Goal: Task Accomplishment & Management: Manage account settings

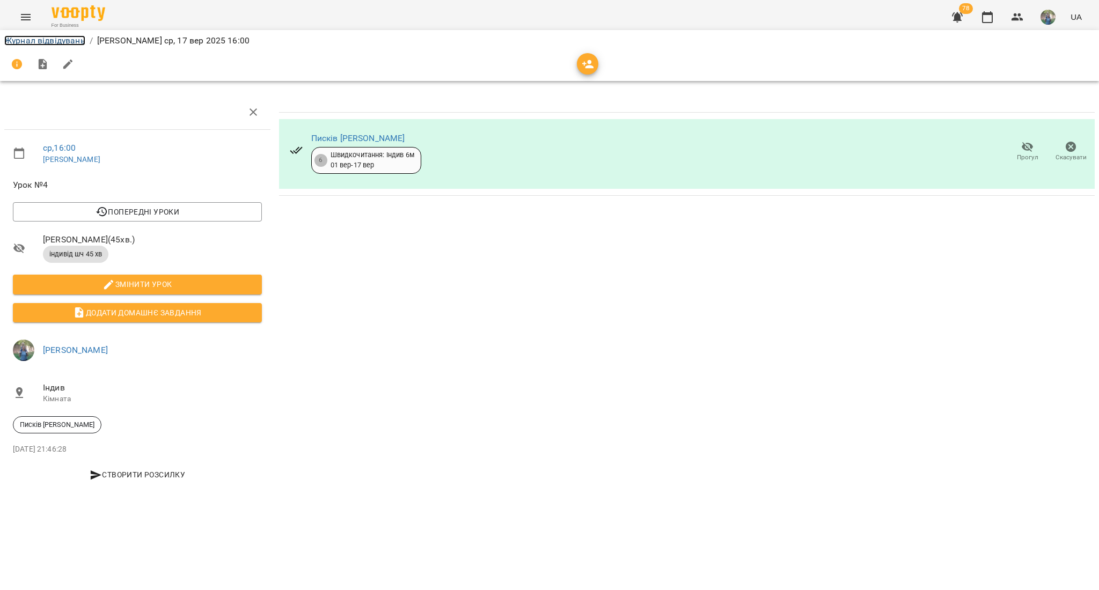
click at [53, 41] on link "Журнал відвідувань" at bounding box center [44, 40] width 81 height 10
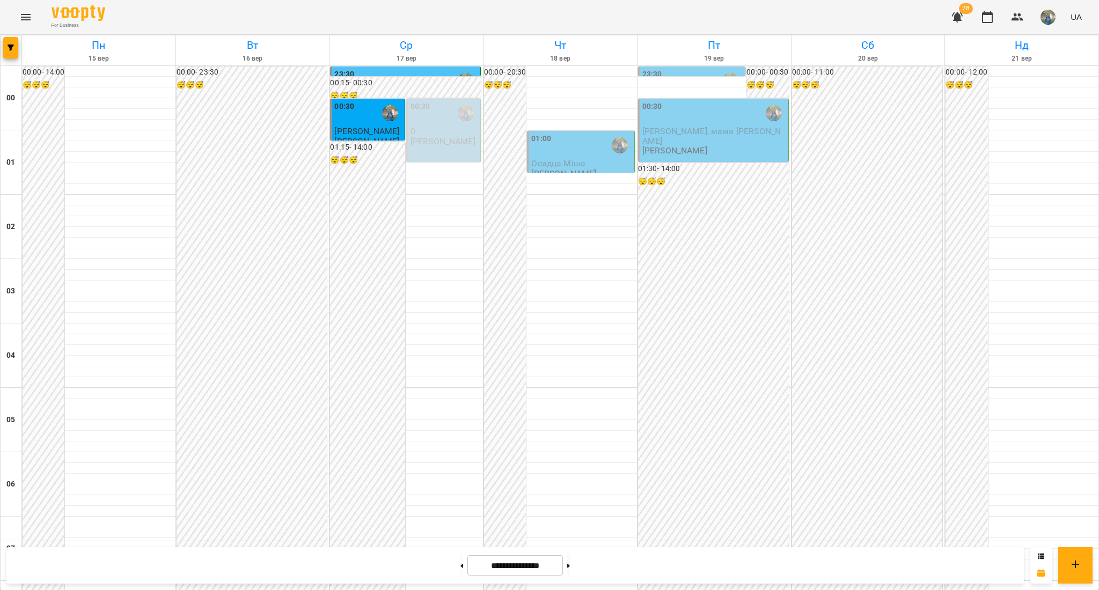
click at [572, 150] on div "01:00" at bounding box center [581, 145] width 100 height 25
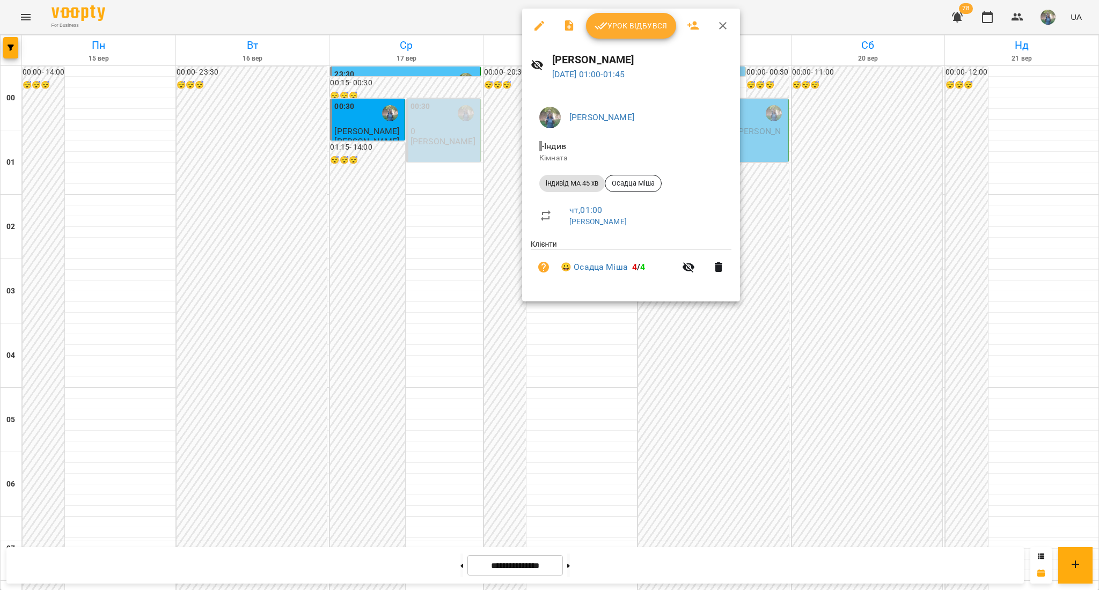
click at [453, 286] on div at bounding box center [549, 295] width 1099 height 590
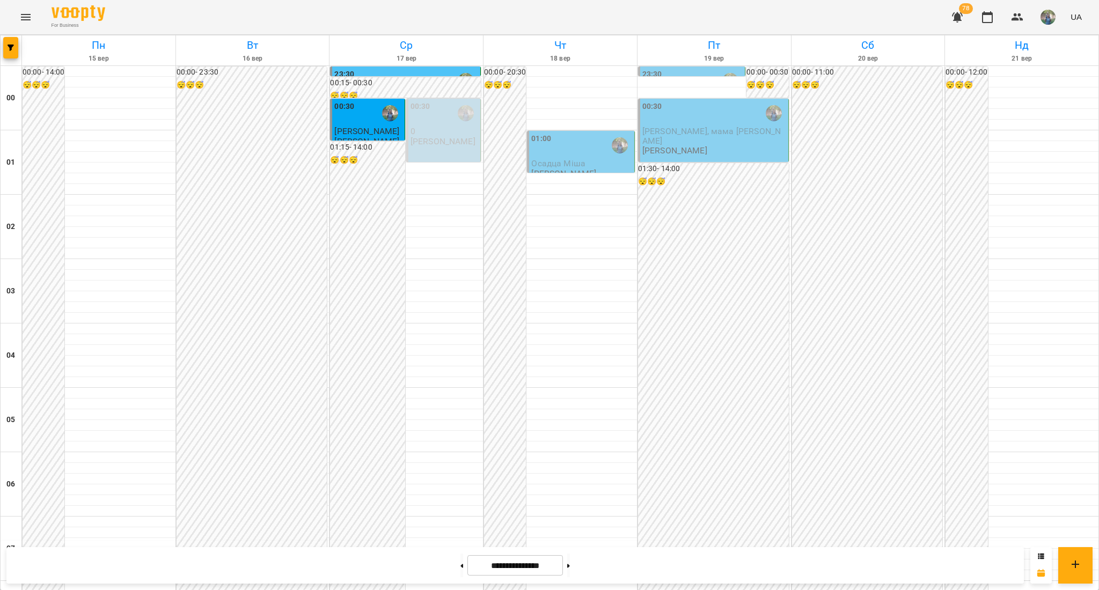
scroll to position [1069, 0]
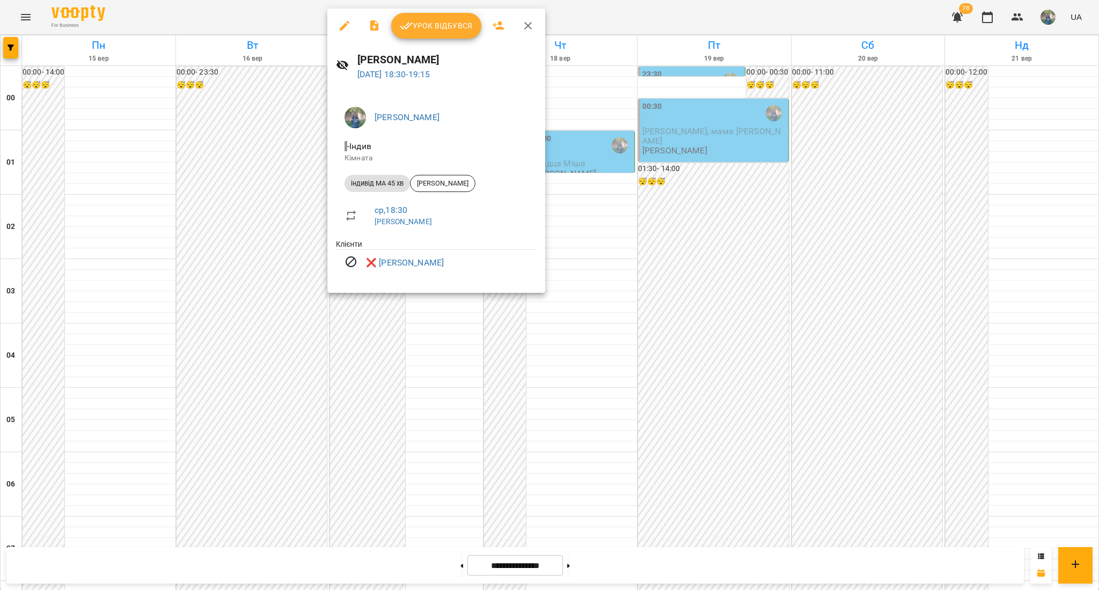
click at [595, 255] on div at bounding box center [549, 295] width 1099 height 590
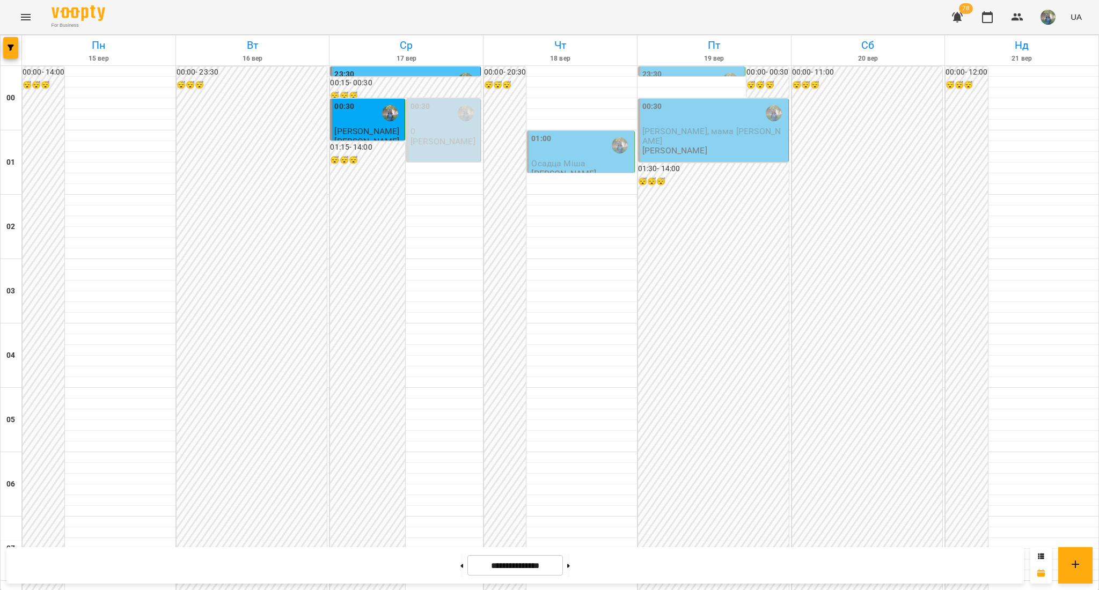
scroll to position [926, 0]
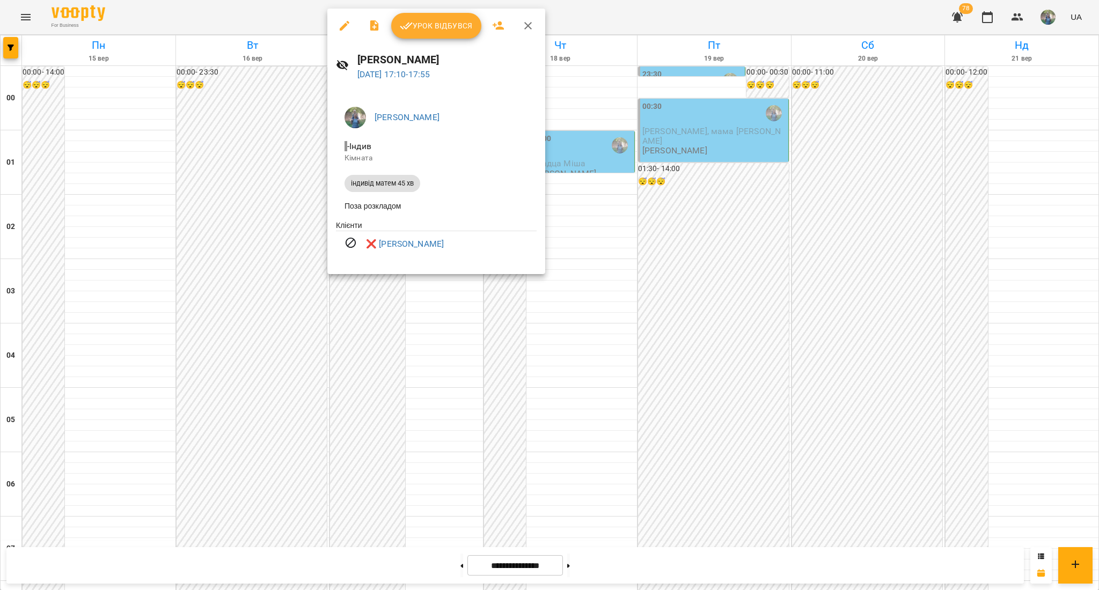
click at [600, 381] on div at bounding box center [549, 295] width 1099 height 590
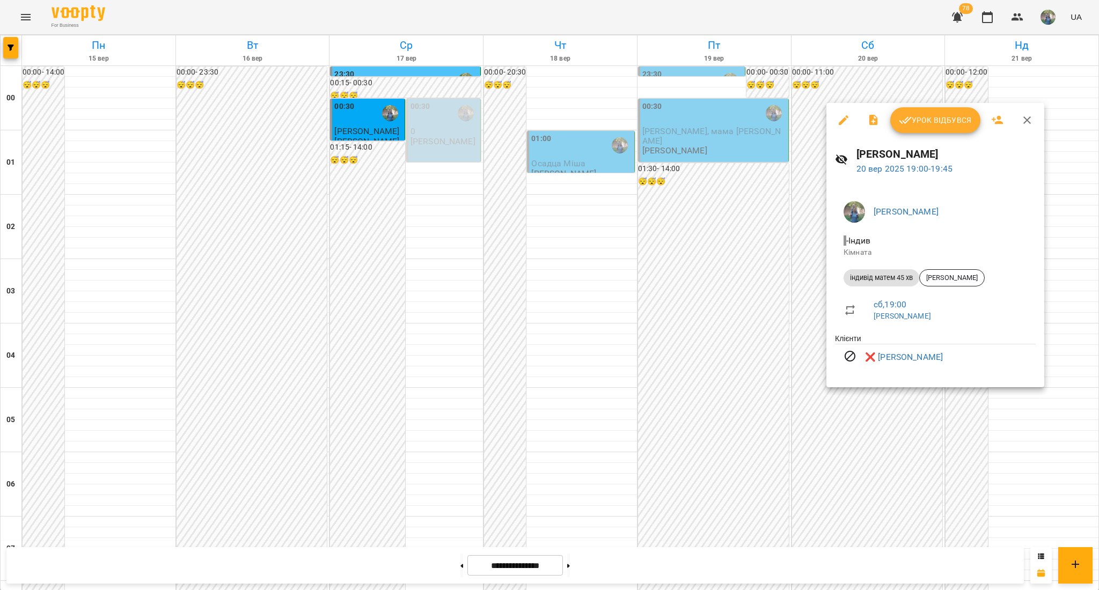
click at [877, 498] on div at bounding box center [549, 295] width 1099 height 590
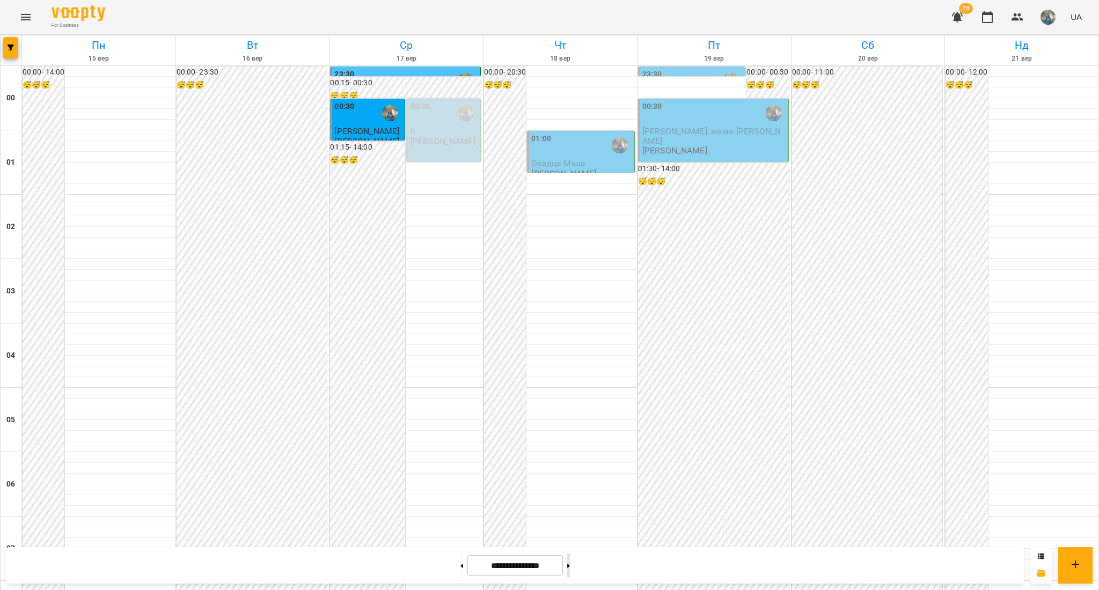
click at [570, 561] on button at bounding box center [568, 566] width 3 height 24
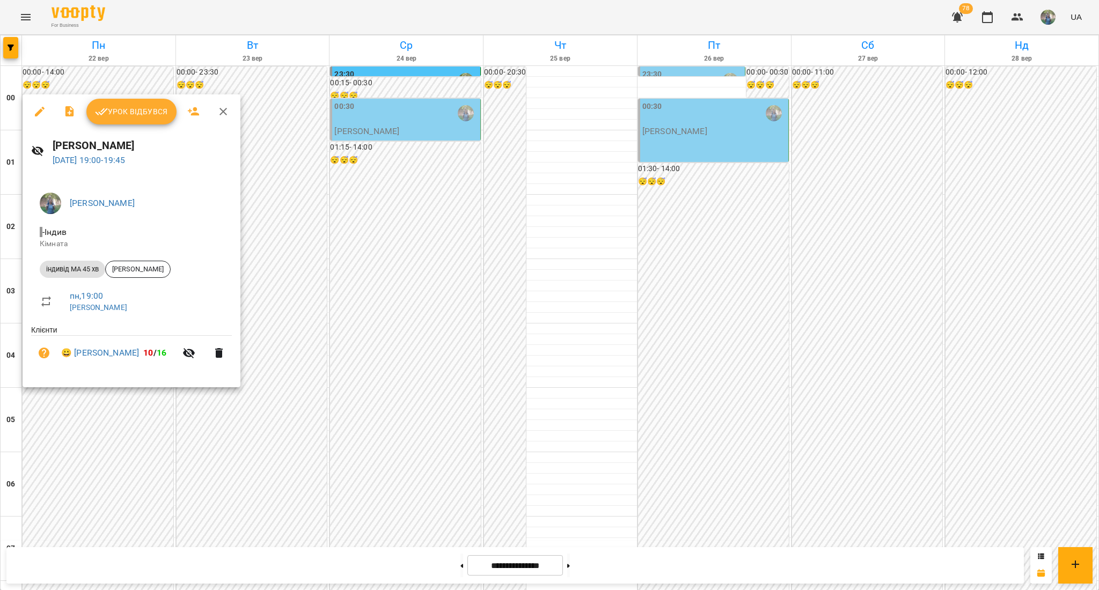
click at [561, 282] on div at bounding box center [549, 295] width 1099 height 590
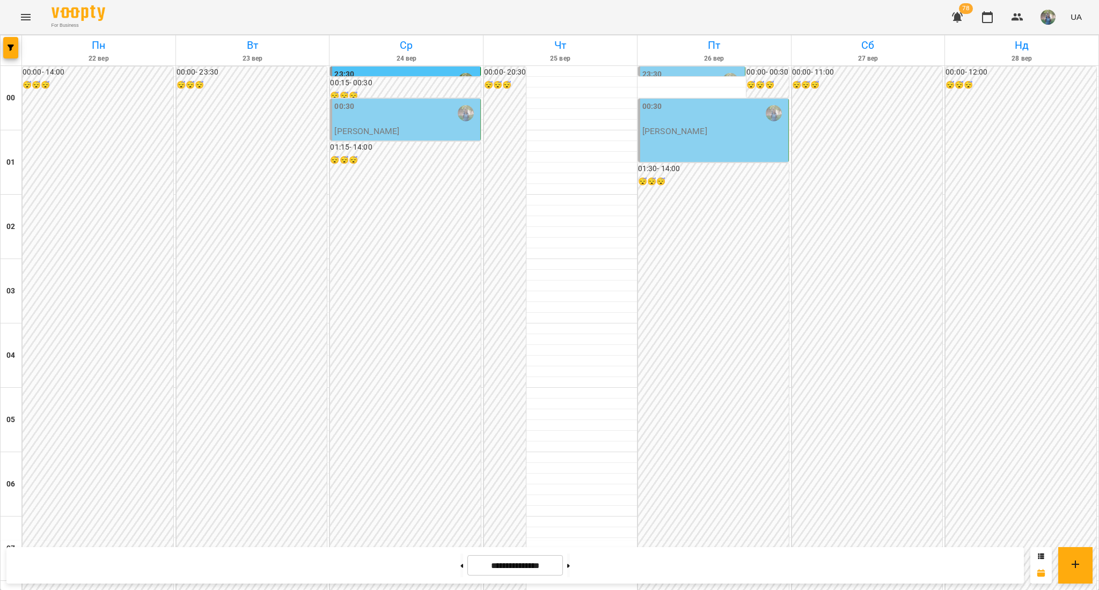
scroll to position [1069, 0]
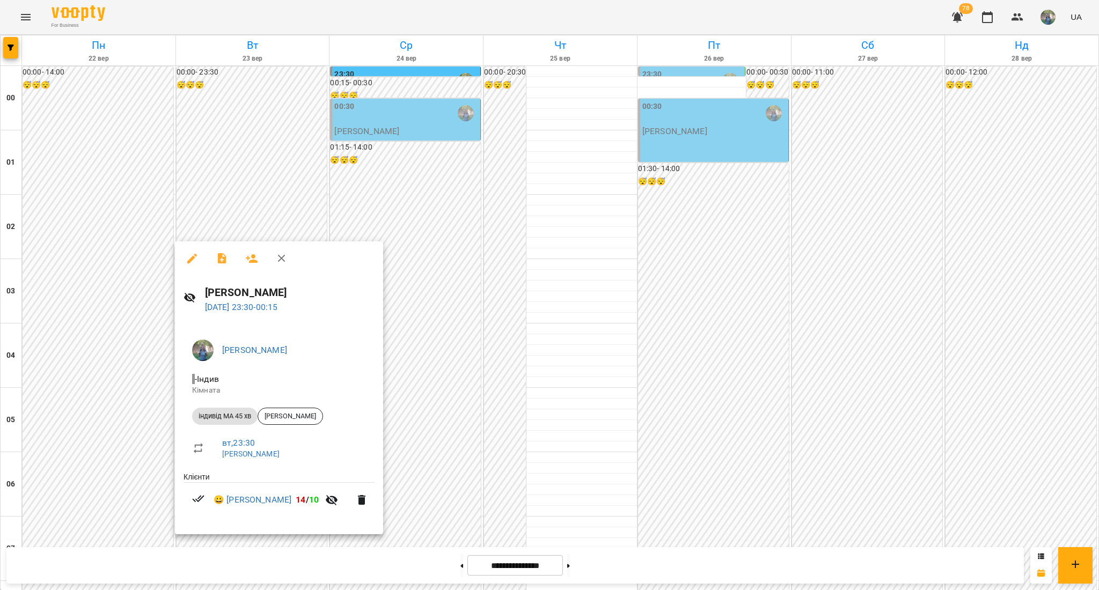
click at [564, 172] on div at bounding box center [549, 295] width 1099 height 590
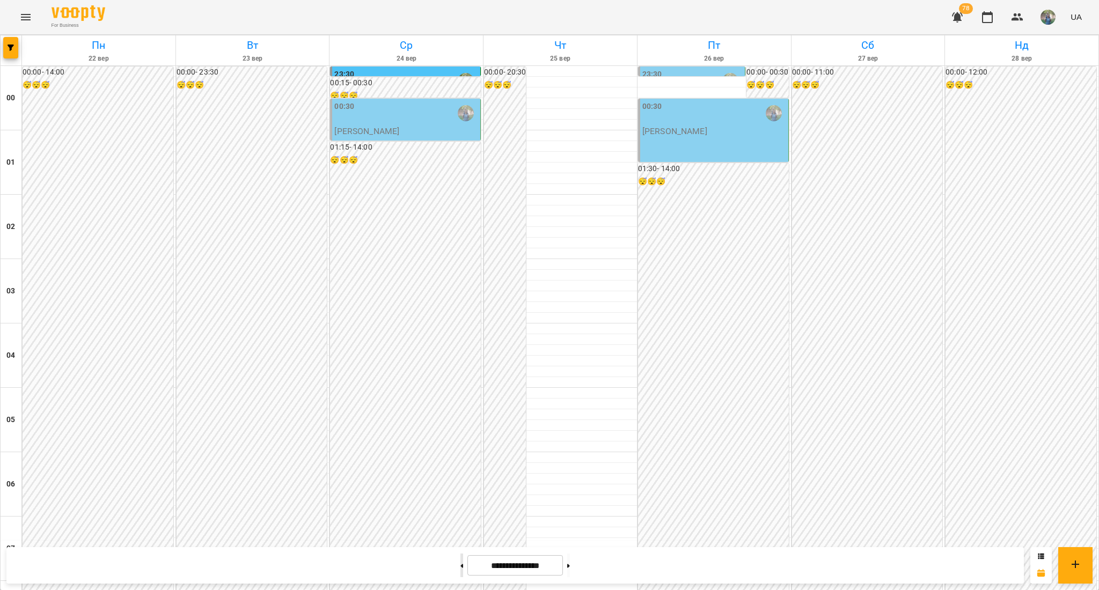
click at [460, 571] on button at bounding box center [461, 566] width 3 height 24
type input "**********"
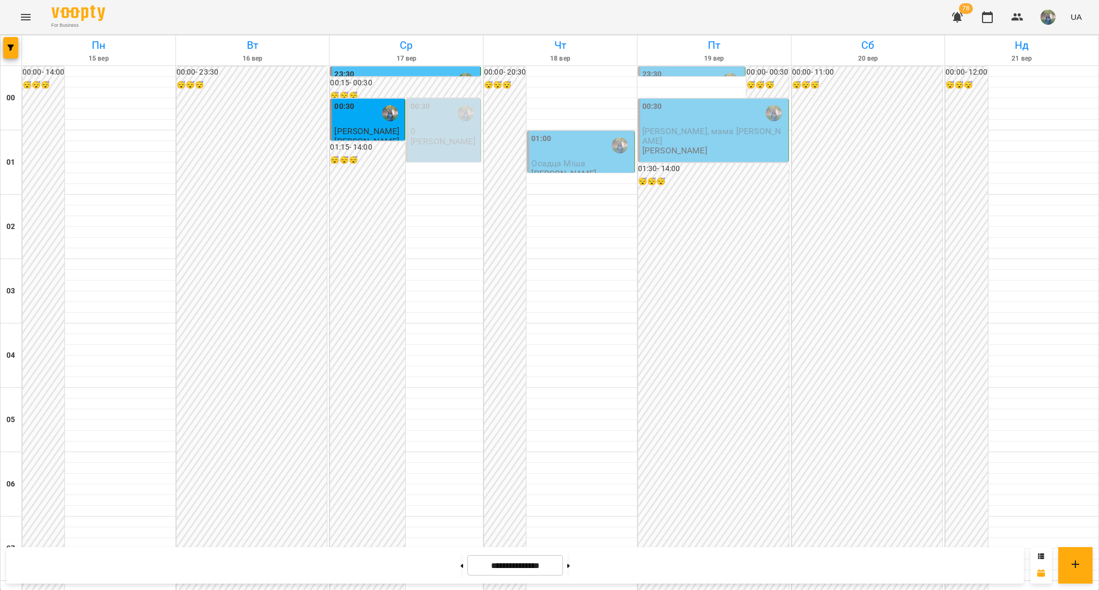
click at [964, 19] on button "button" at bounding box center [958, 17] width 26 height 26
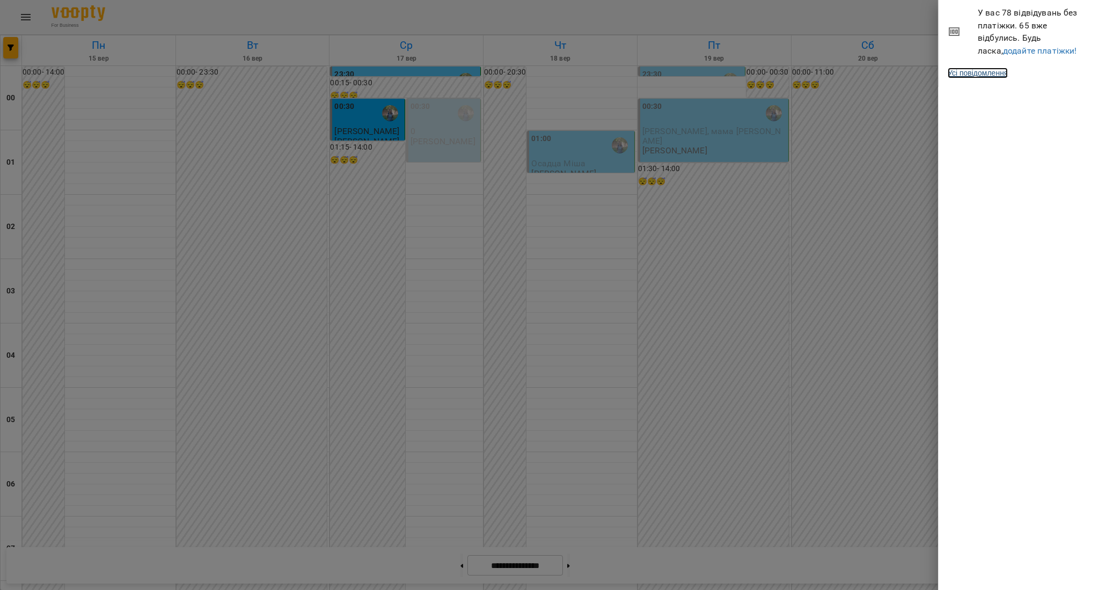
click at [976, 78] on link "Усі повідомлення" at bounding box center [978, 73] width 60 height 11
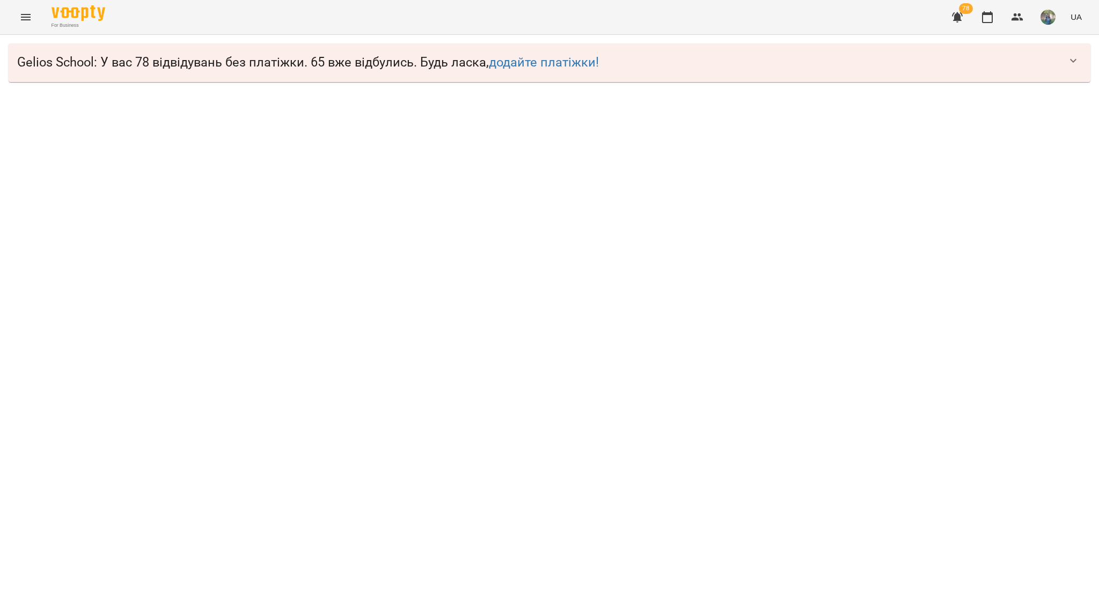
click at [118, 48] on div "Gelios School : У вас 78 відвідувань без платіжки. 65 вже відбулись. Будь ласка…" at bounding box center [550, 62] width 1082 height 39
click at [1006, 70] on span "Gelios School : У вас 78 відвідувань без платіжки. 65 вже відбулись. Будь ласка…" at bounding box center [538, 62] width 1043 height 17
click at [1068, 63] on icon "button" at bounding box center [1073, 60] width 13 height 13
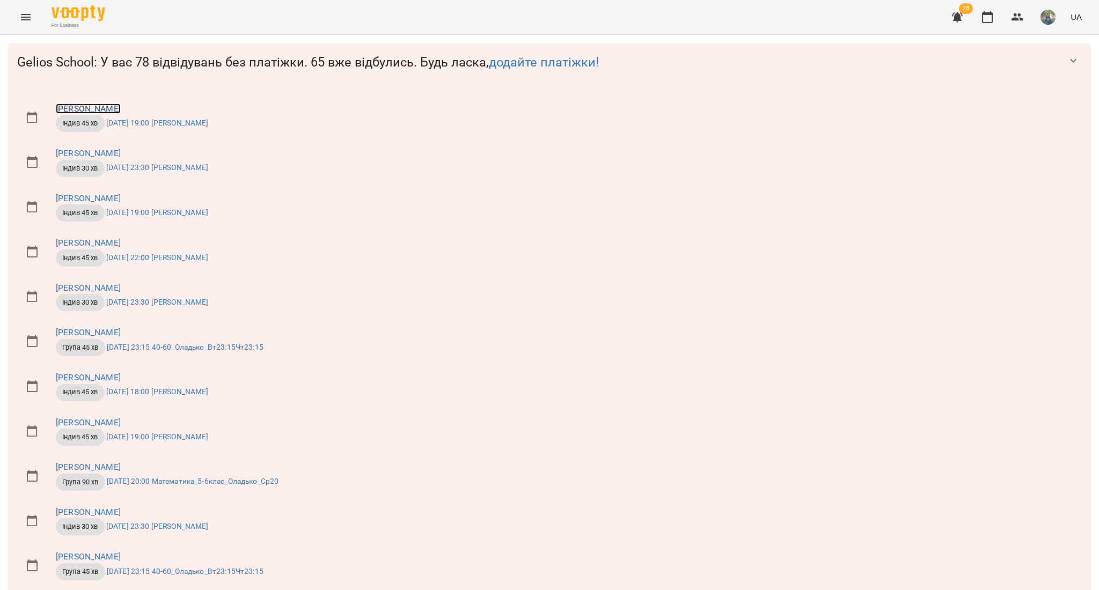
click at [121, 106] on link "[PERSON_NAME]" at bounding box center [88, 109] width 65 height 10
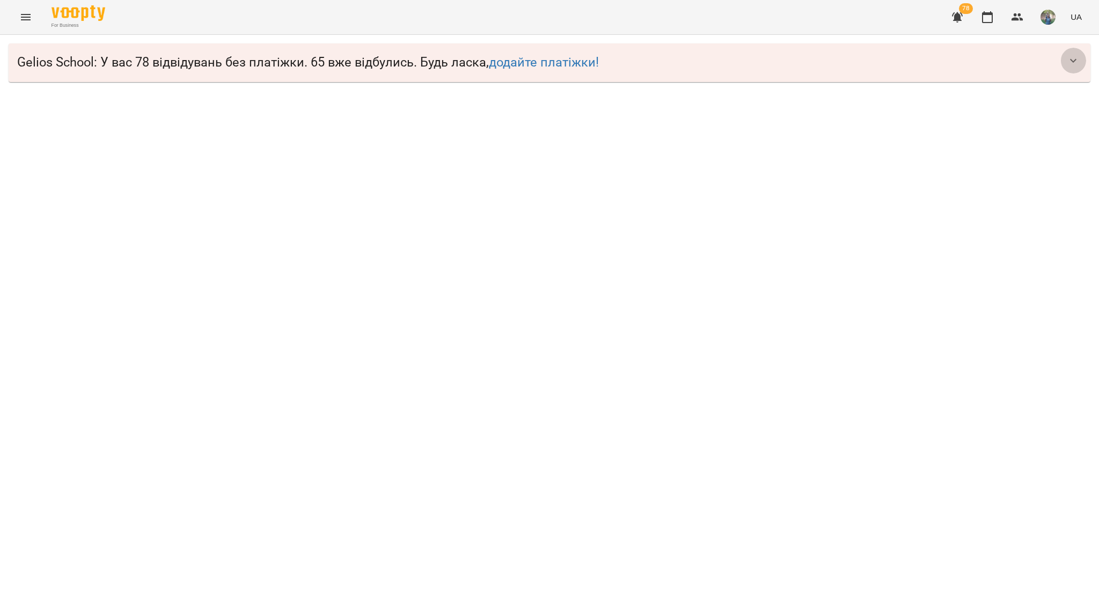
click at [1079, 56] on icon "button" at bounding box center [1073, 60] width 13 height 13
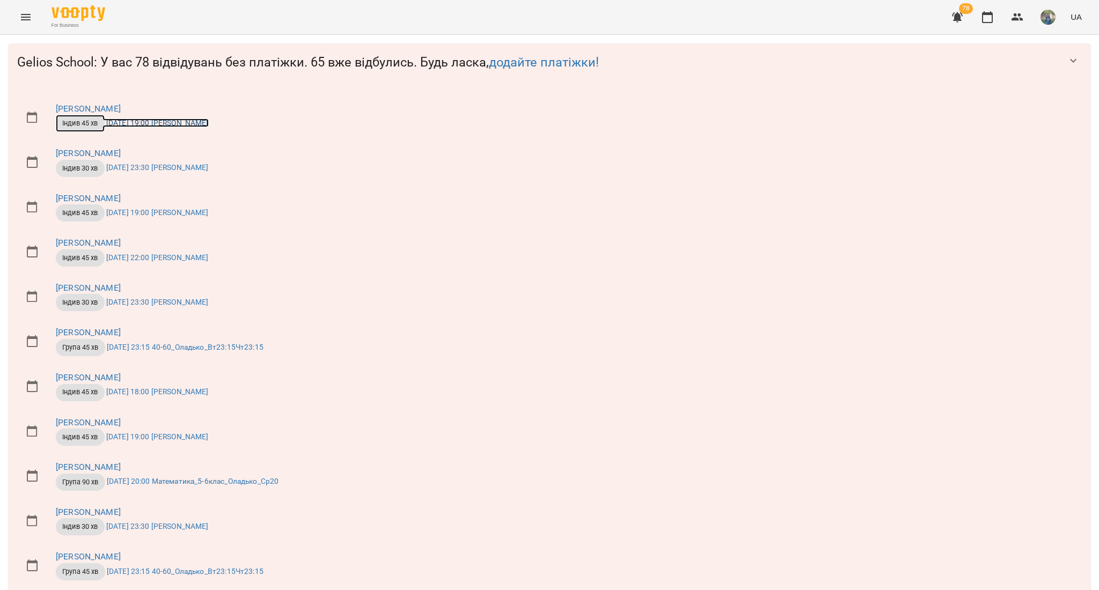
click at [209, 121] on link "Індив 45 хв [DATE] 19:00 [PERSON_NAME]" at bounding box center [132, 123] width 153 height 9
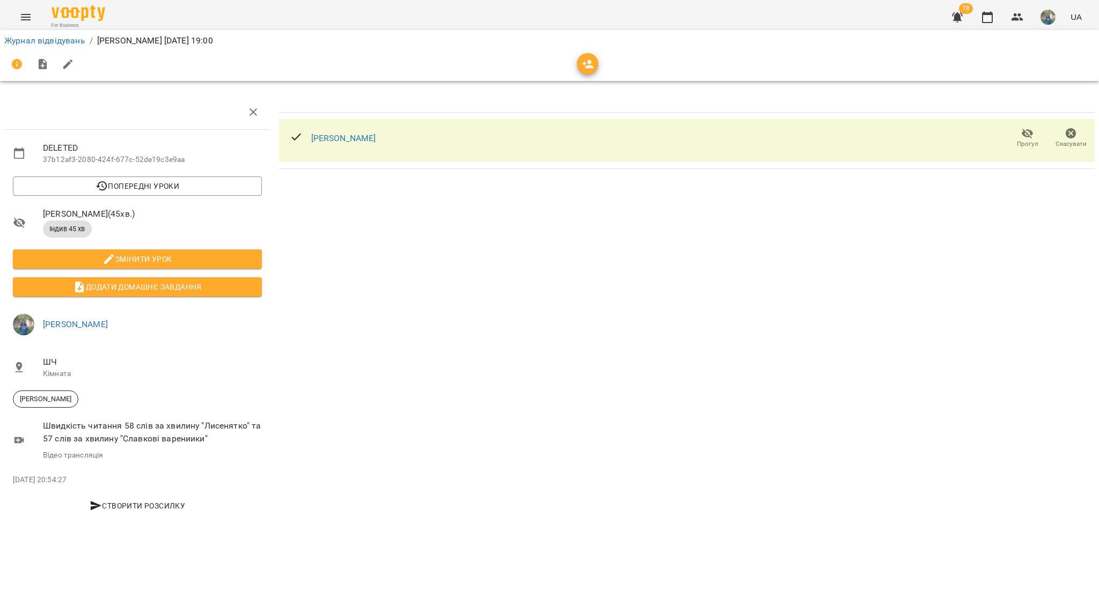
click at [174, 256] on span "Змінити урок" at bounding box center [137, 259] width 232 height 13
select select "**********"
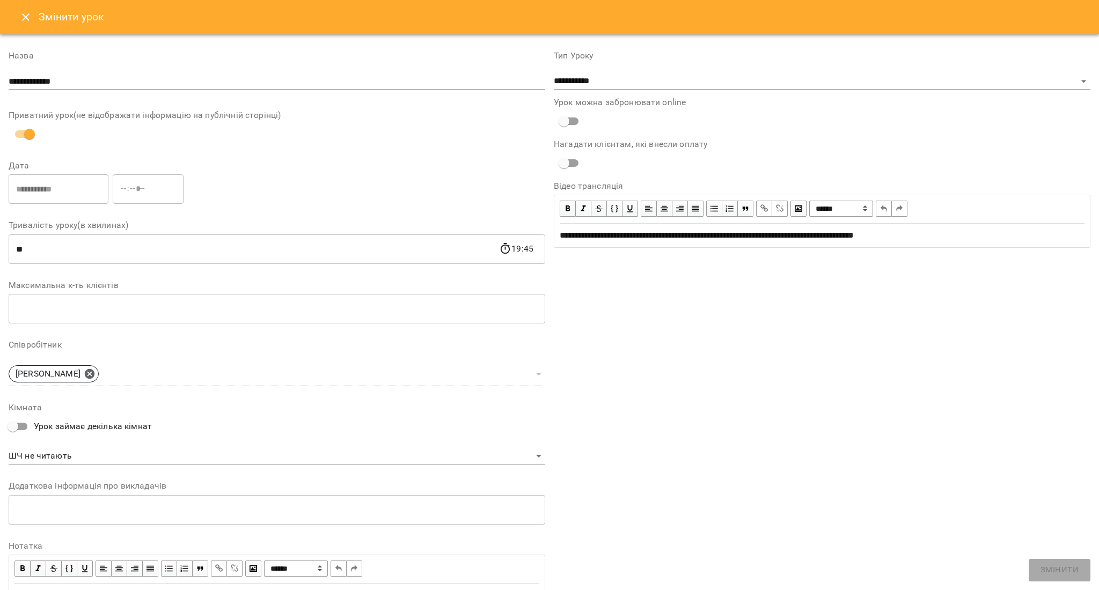
click at [13, 14] on button "Close" at bounding box center [26, 17] width 26 height 26
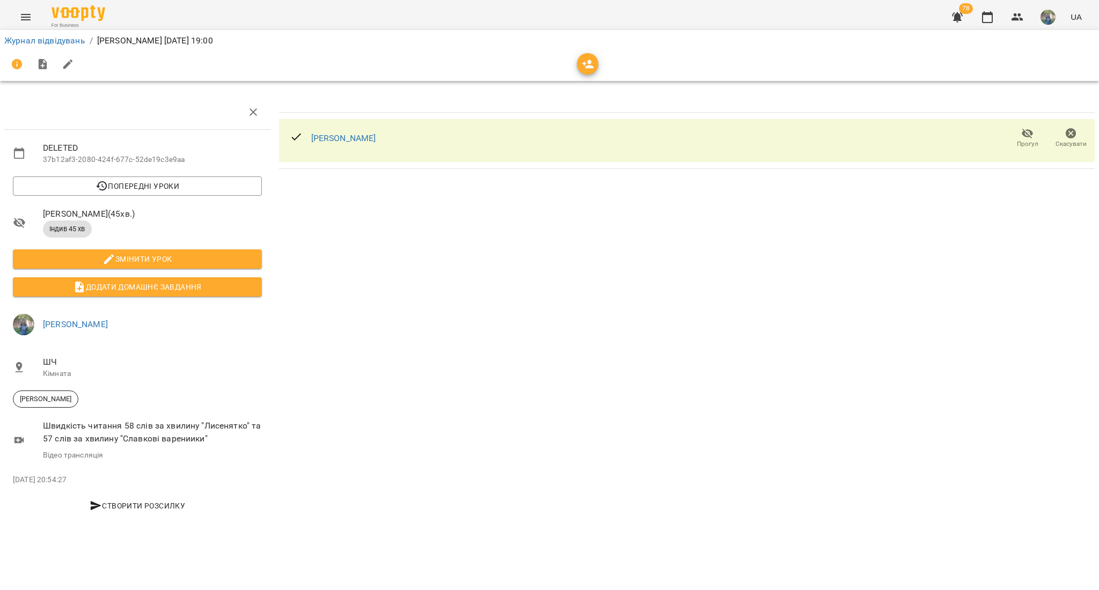
click at [58, 63] on button "button" at bounding box center [68, 65] width 26 height 26
select select "**********"
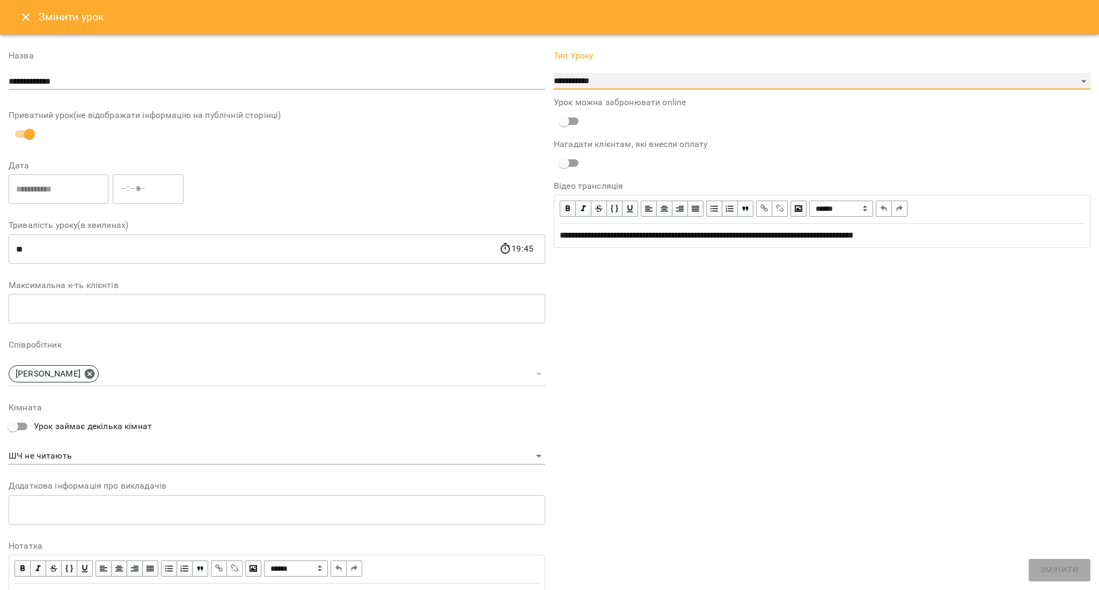
click at [1074, 76] on select "**********" at bounding box center [822, 81] width 537 height 17
click at [989, 525] on div "**********" at bounding box center [822, 330] width 545 height 582
click at [19, 18] on icon "Close" at bounding box center [25, 17] width 13 height 13
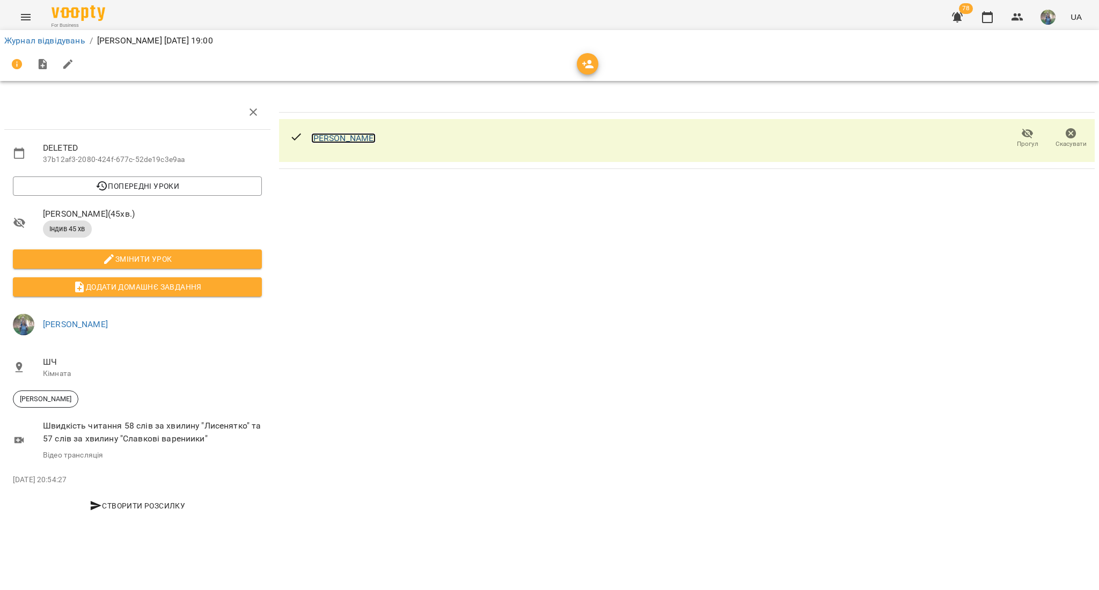
click at [366, 140] on link "[PERSON_NAME]" at bounding box center [343, 138] width 65 height 10
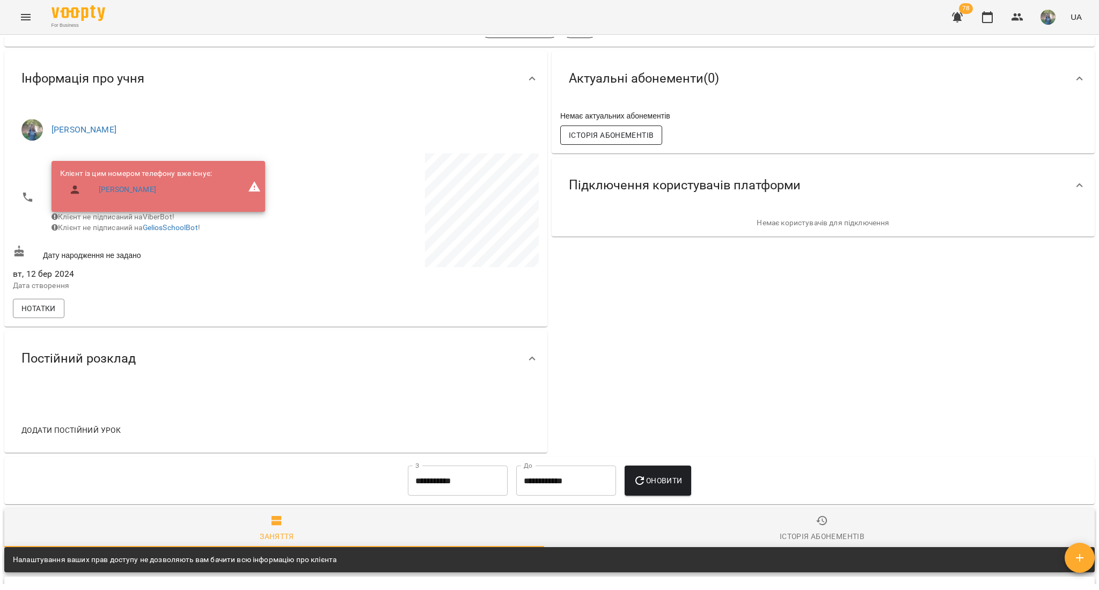
click at [590, 134] on span "Історія абонементів" at bounding box center [611, 135] width 85 height 13
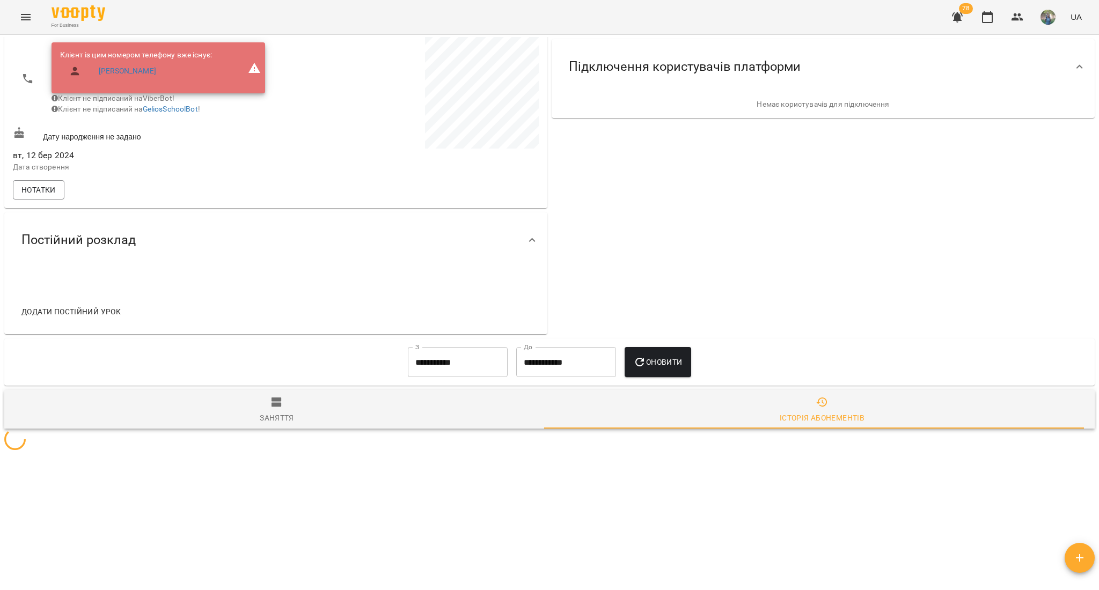
scroll to position [134, 0]
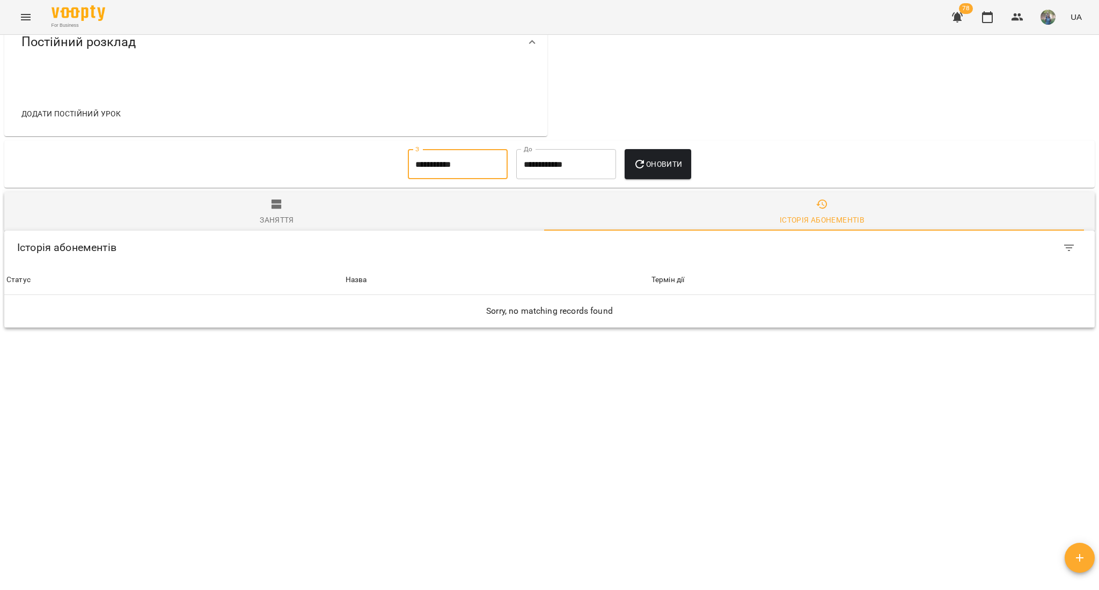
click at [441, 149] on input "**********" at bounding box center [458, 164] width 100 height 30
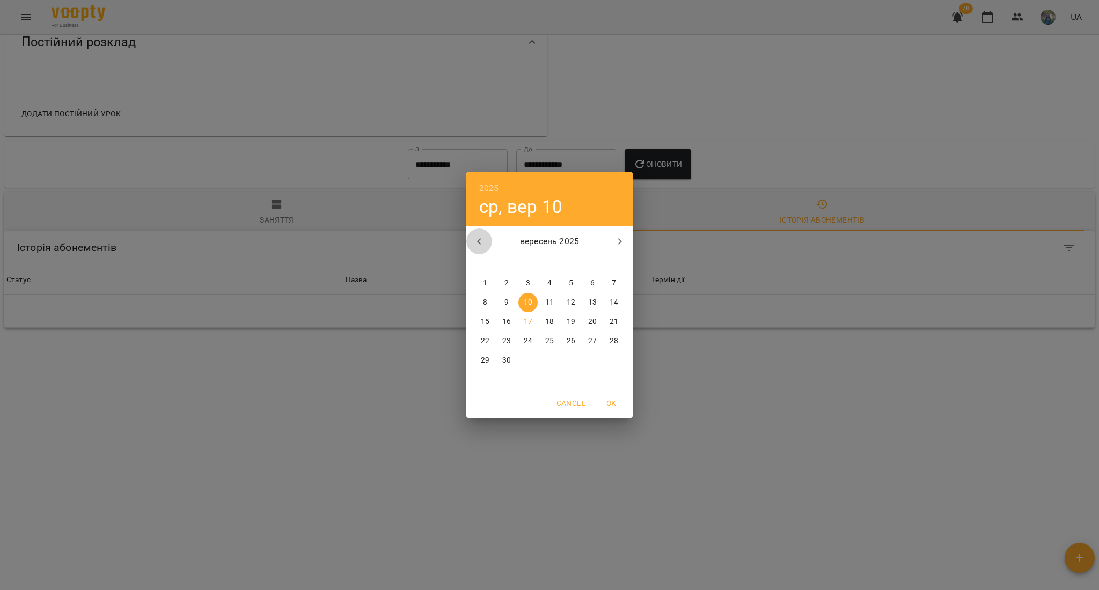
click at [477, 244] on icon "button" at bounding box center [479, 241] width 13 height 13
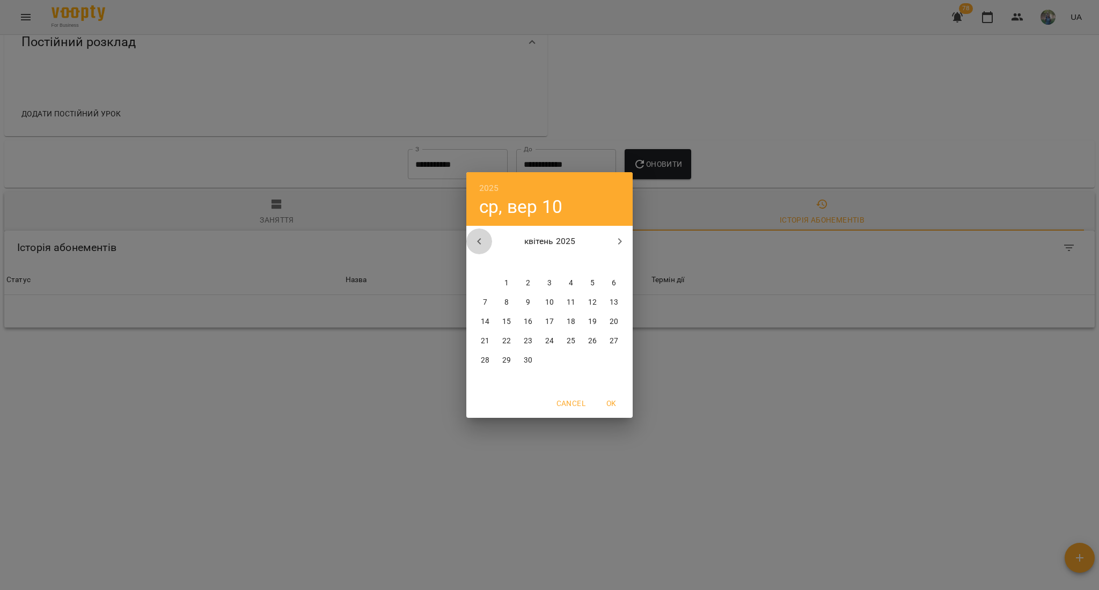
click at [477, 244] on icon "button" at bounding box center [479, 241] width 13 height 13
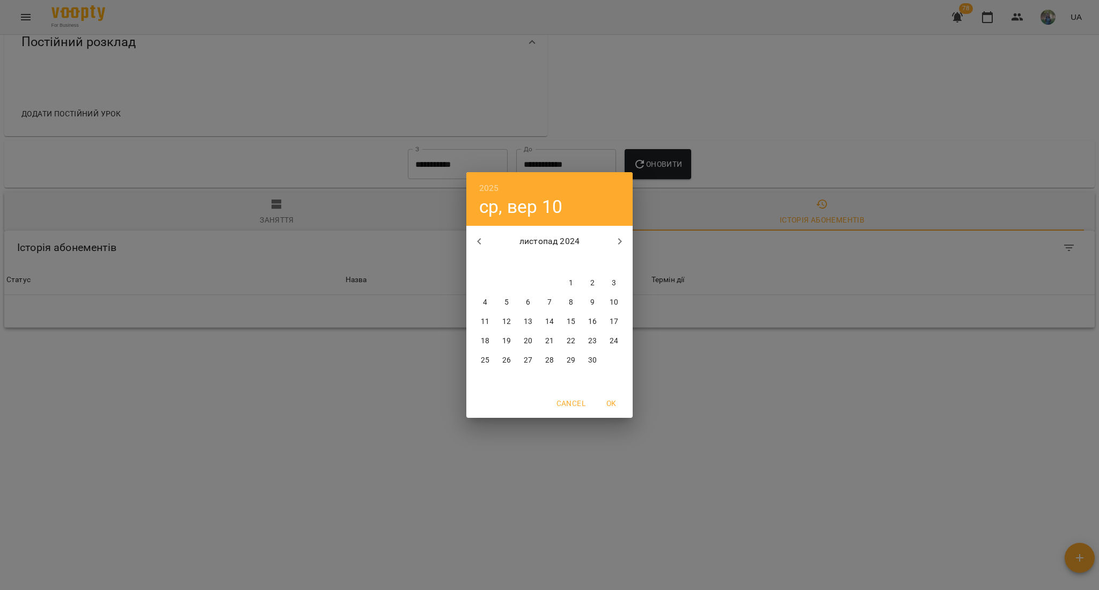
click at [477, 244] on icon "button" at bounding box center [479, 241] width 13 height 13
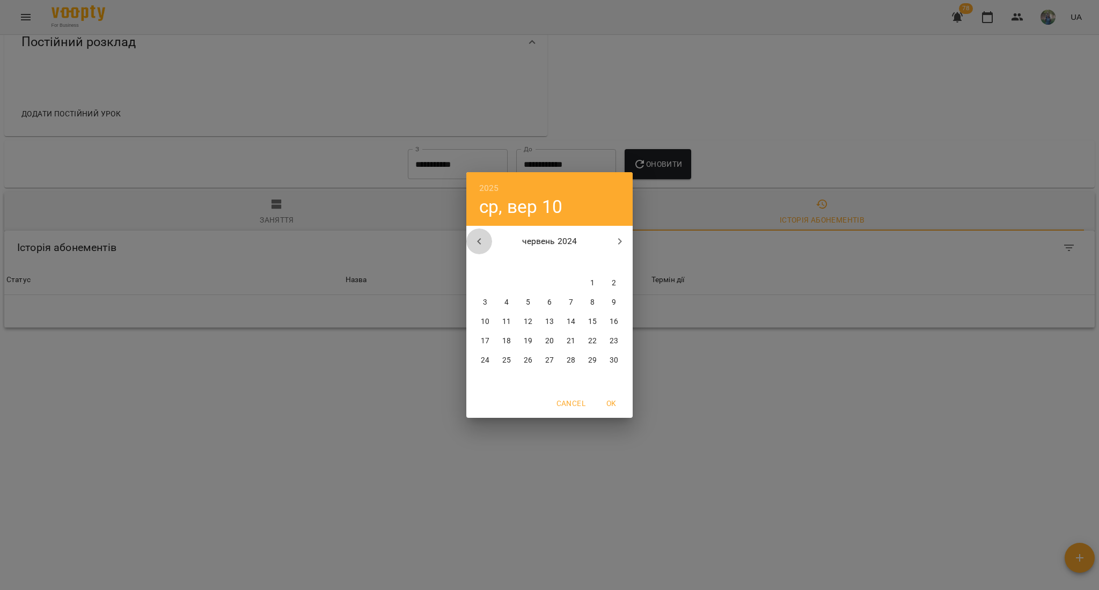
click at [477, 244] on icon "button" at bounding box center [479, 241] width 13 height 13
click at [621, 242] on icon "button" at bounding box center [620, 241] width 4 height 6
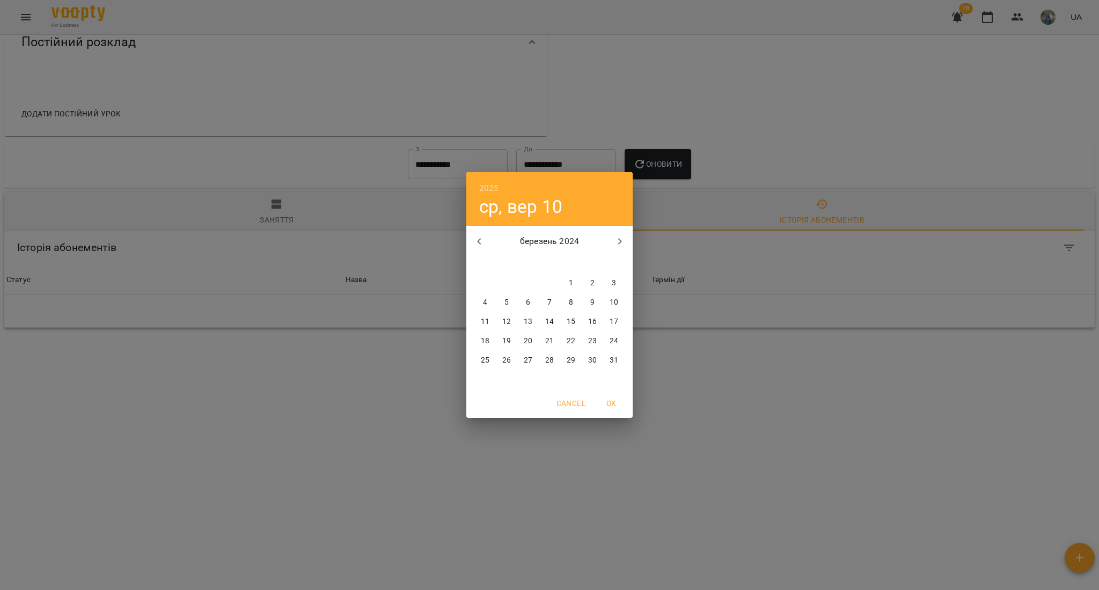
click at [484, 345] on p "18" at bounding box center [485, 341] width 9 height 11
type input "**********"
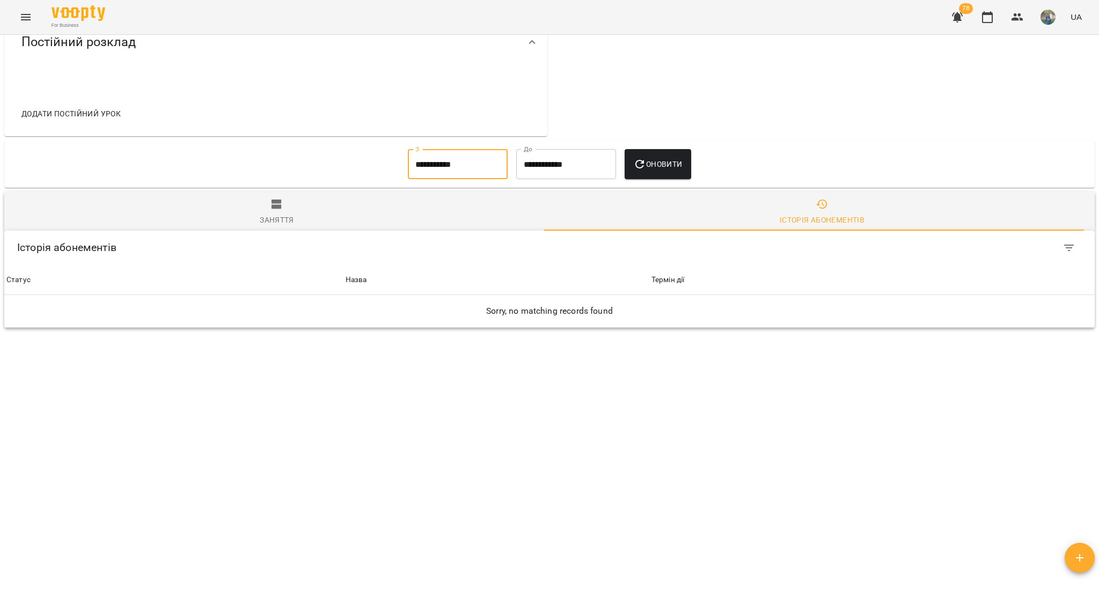
click at [645, 158] on icon "button" at bounding box center [639, 164] width 13 height 13
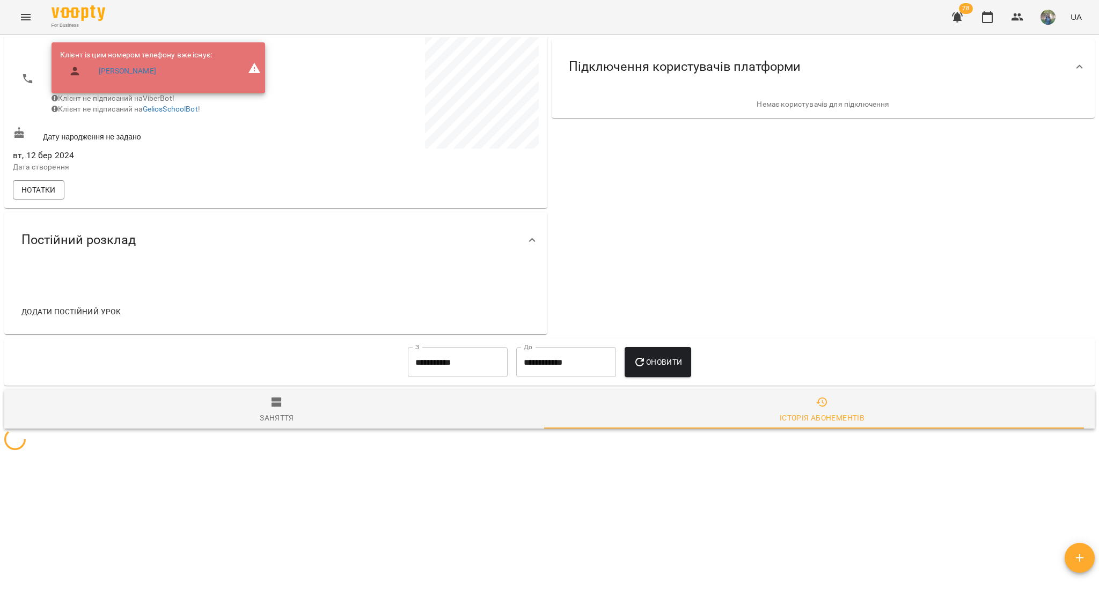
scroll to position [270, 0]
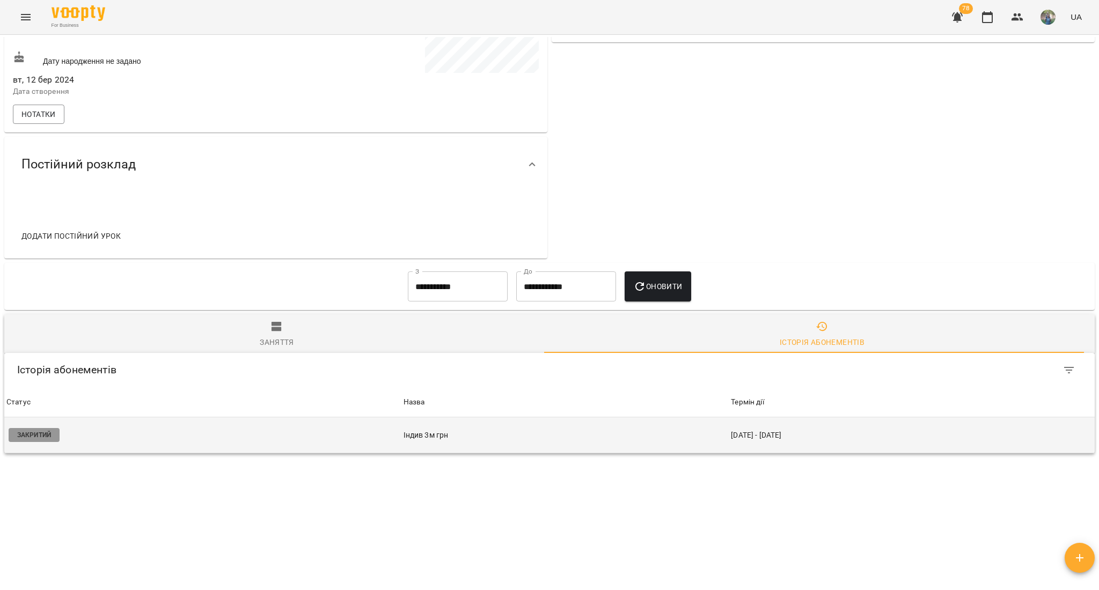
click at [239, 418] on td "Закритий" at bounding box center [202, 436] width 397 height 36
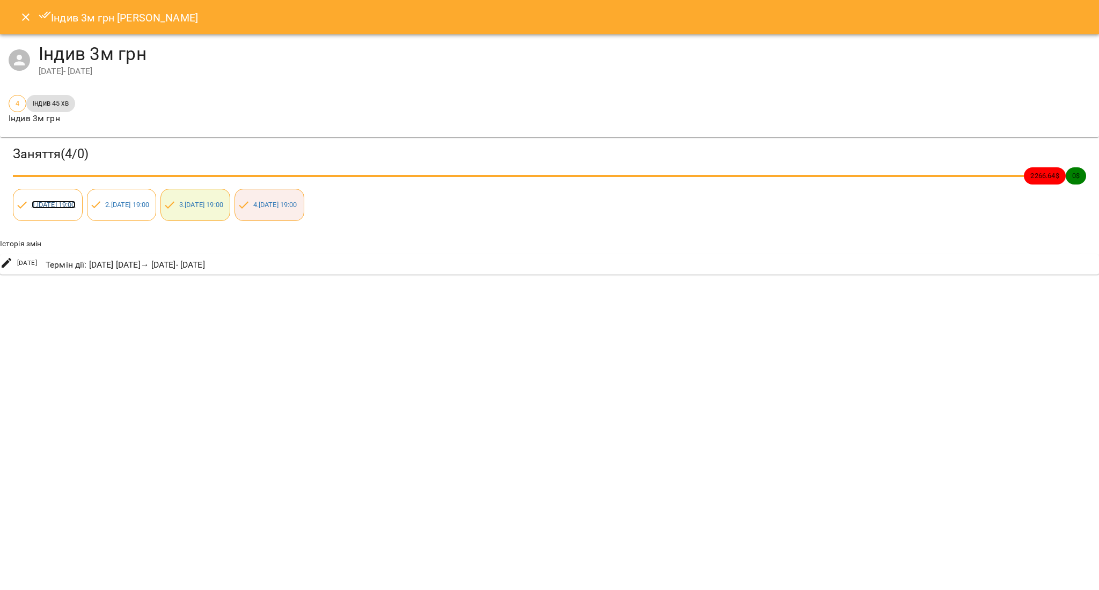
click at [67, 203] on link "1 . пн 08 квіт 2024 19:00" at bounding box center [54, 205] width 44 height 8
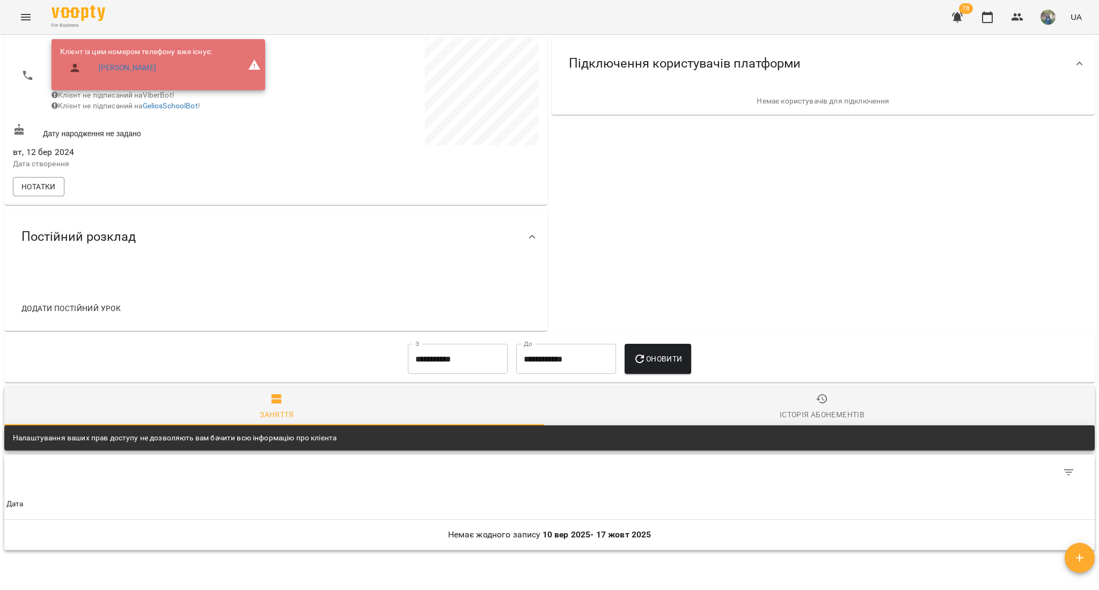
scroll to position [286, 0]
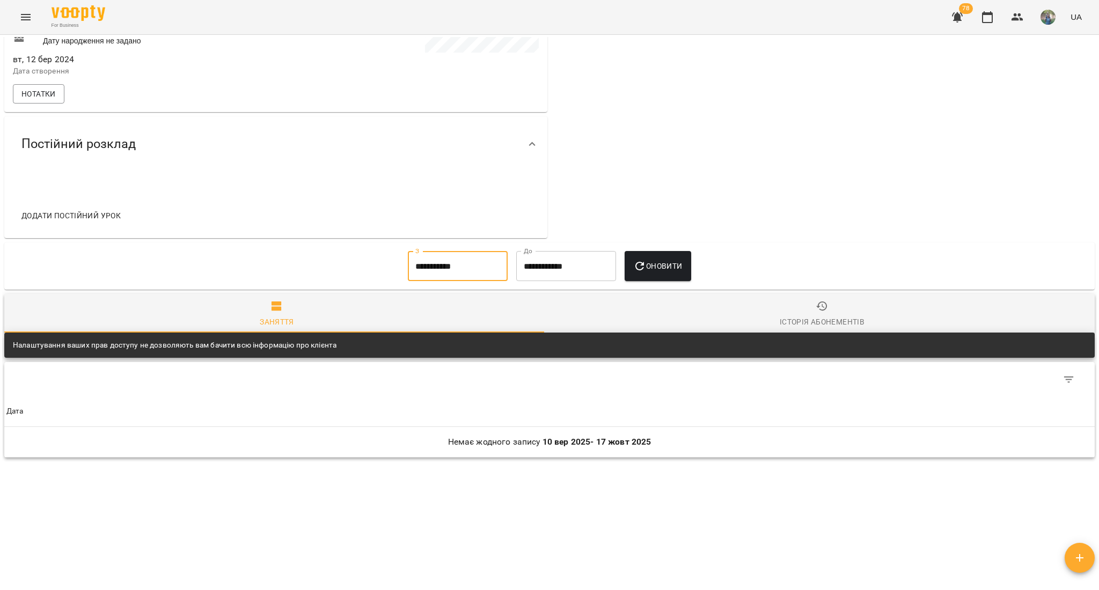
click at [463, 276] on input "**********" at bounding box center [458, 266] width 100 height 30
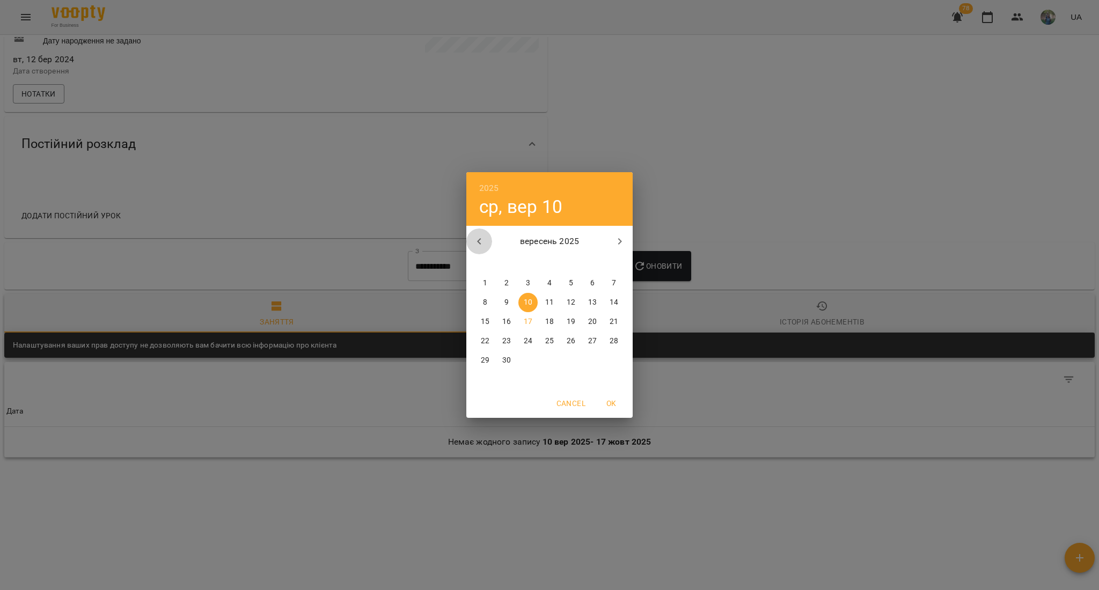
click at [488, 235] on button "button" at bounding box center [479, 242] width 26 height 26
click at [488, 236] on button "button" at bounding box center [479, 242] width 26 height 26
click at [488, 237] on button "button" at bounding box center [479, 242] width 26 height 26
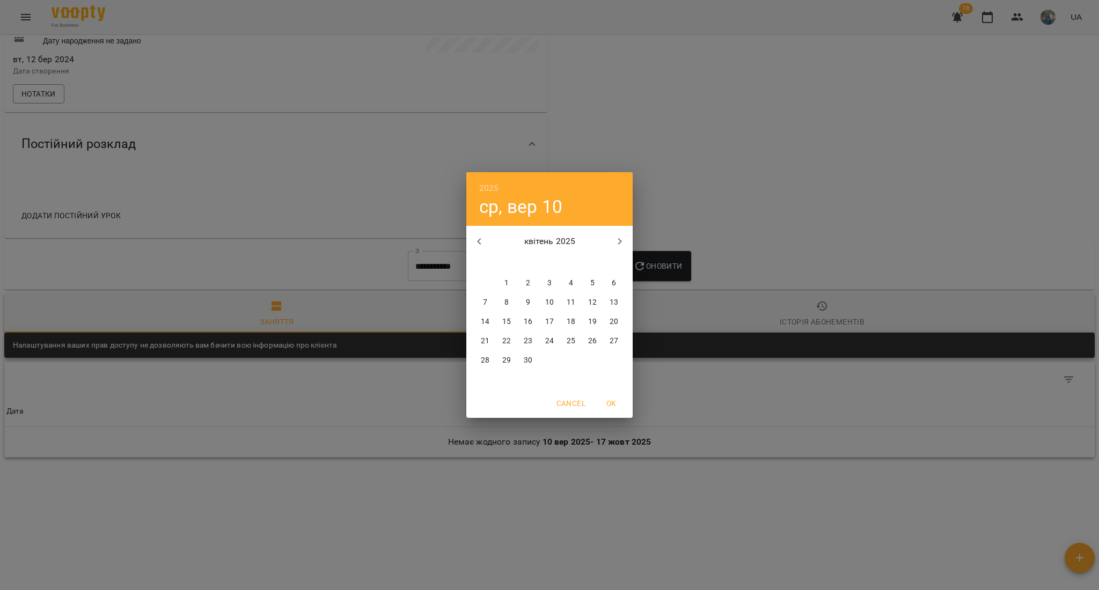
click at [488, 237] on button "button" at bounding box center [479, 242] width 26 height 26
click at [488, 238] on button "button" at bounding box center [479, 242] width 26 height 26
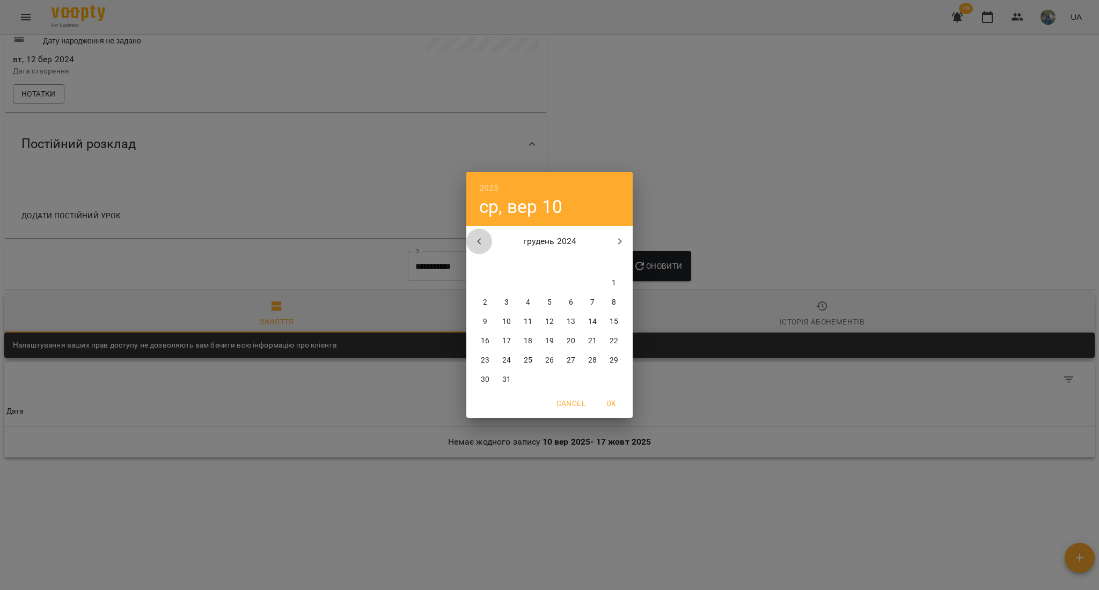
click at [488, 238] on button "button" at bounding box center [479, 242] width 26 height 26
click at [488, 239] on button "button" at bounding box center [479, 242] width 26 height 26
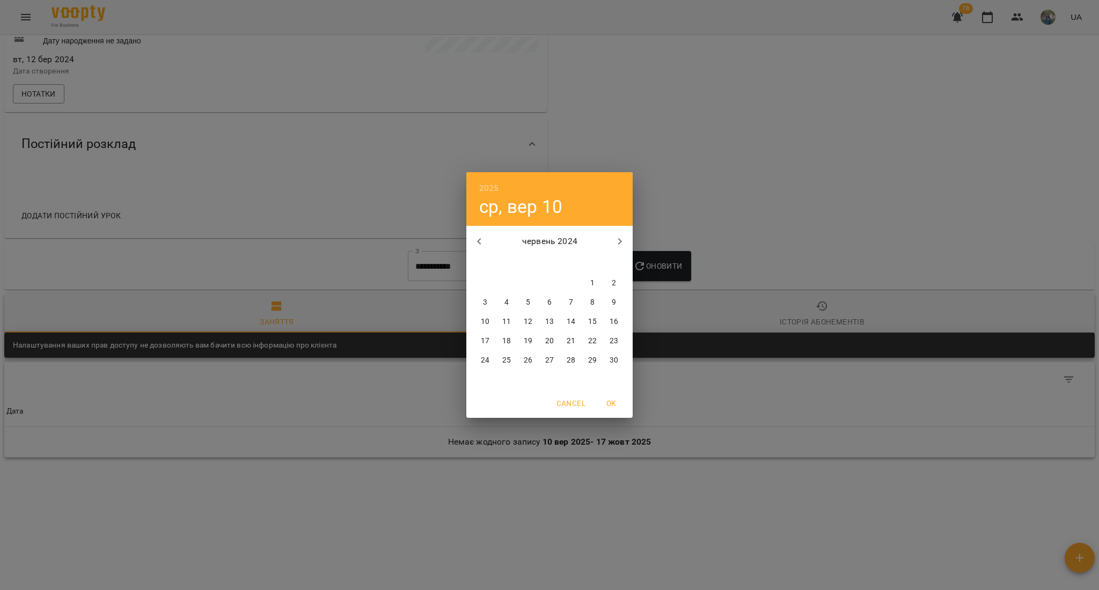
click at [488, 239] on button "button" at bounding box center [479, 242] width 26 height 26
click at [486, 243] on button "button" at bounding box center [479, 242] width 26 height 26
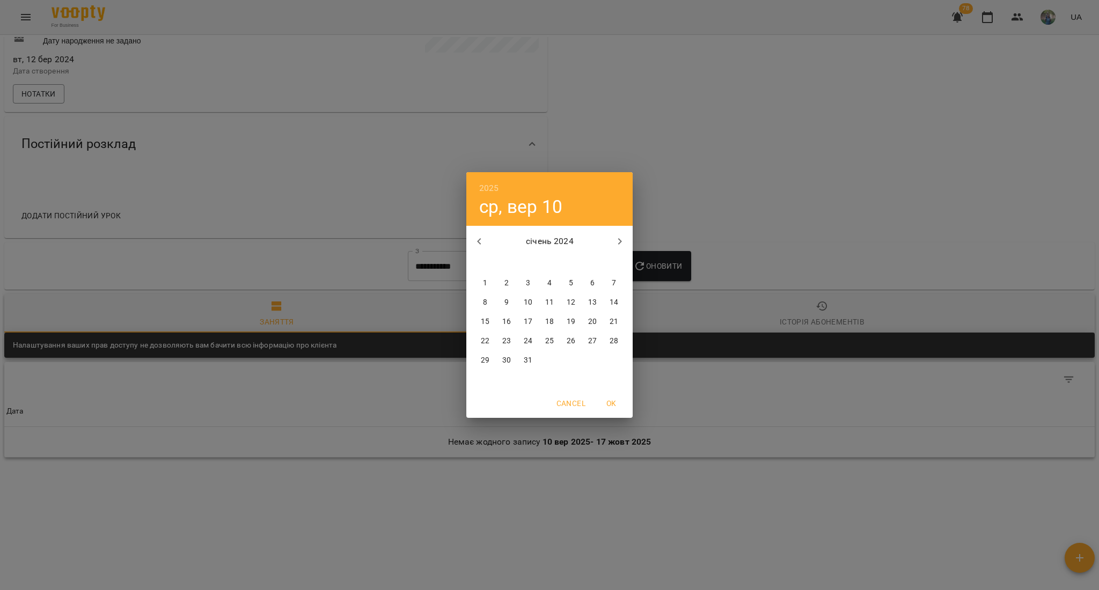
click at [486, 243] on button "button" at bounding box center [479, 242] width 26 height 26
click at [485, 307] on p "2" at bounding box center [485, 302] width 4 height 11
type input "**********"
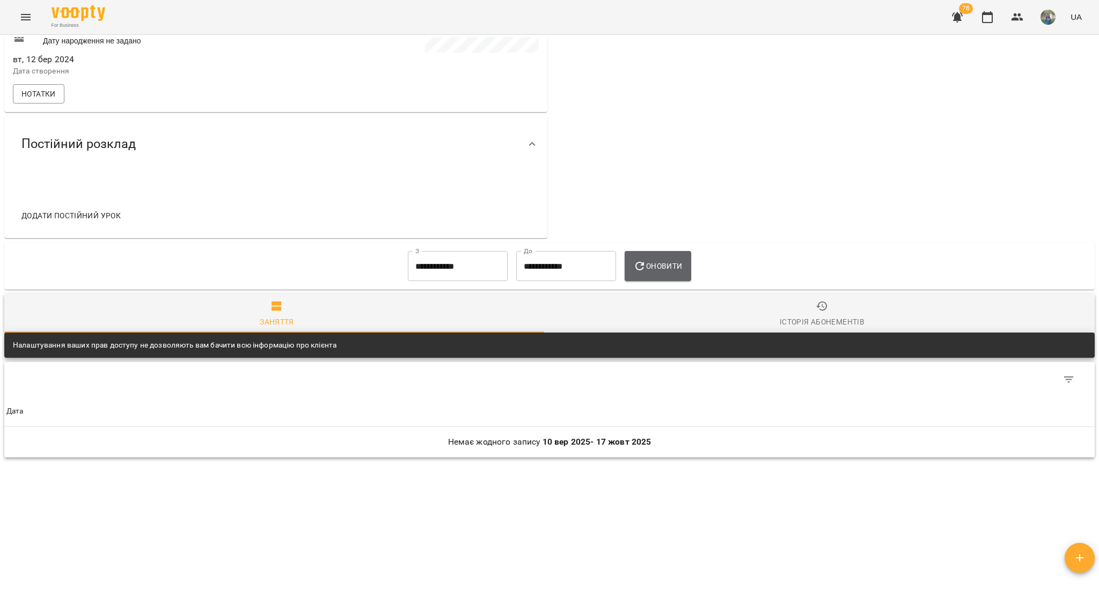
click at [656, 273] on span "Оновити" at bounding box center [657, 266] width 49 height 13
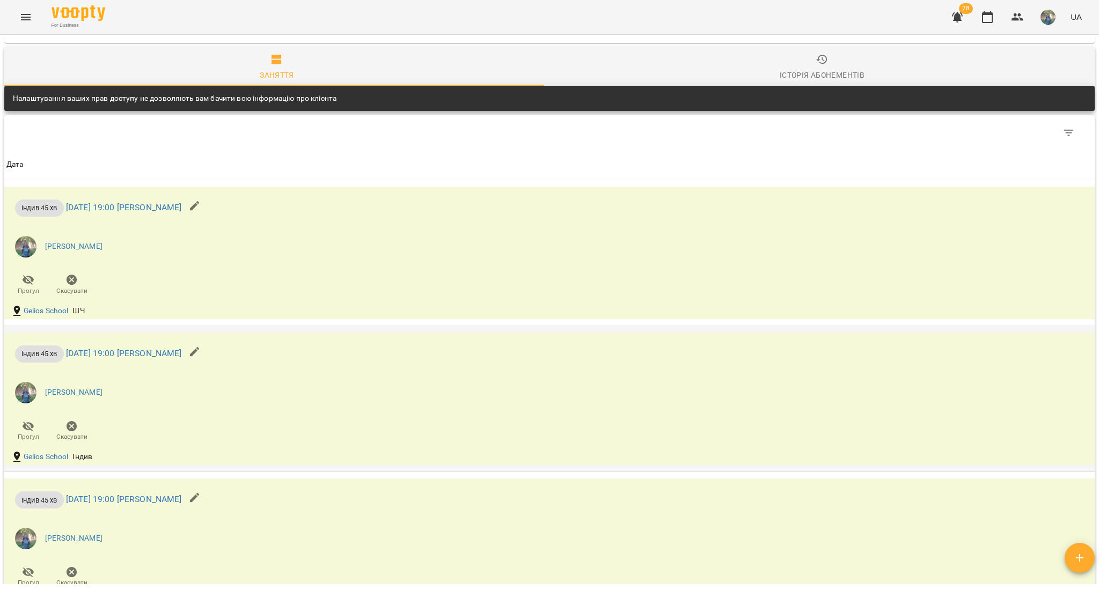
scroll to position [429, 0]
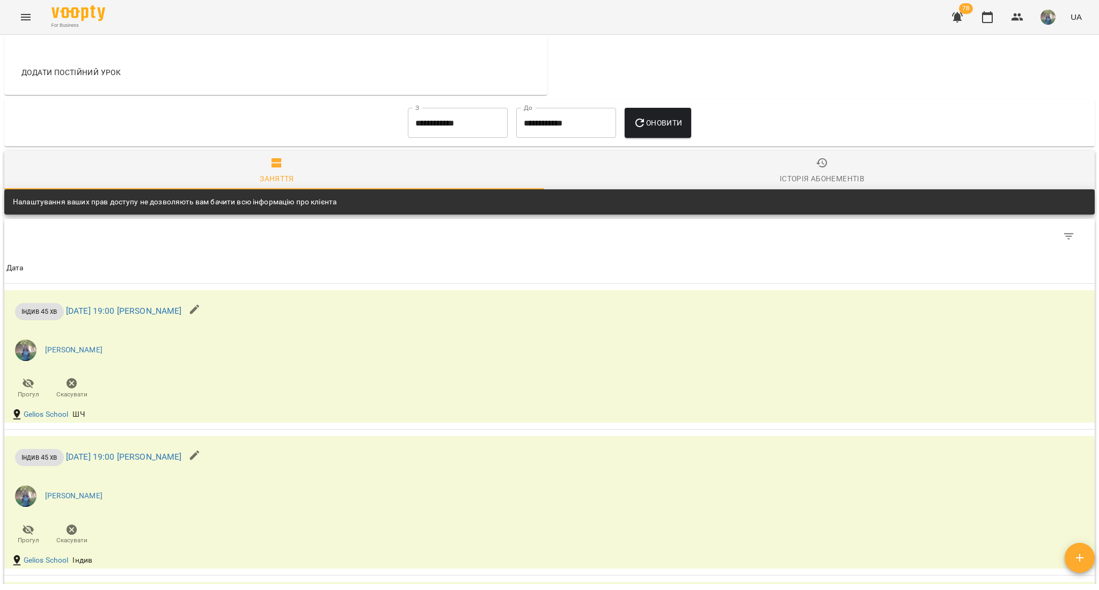
click at [208, 317] on button "button" at bounding box center [195, 310] width 26 height 26
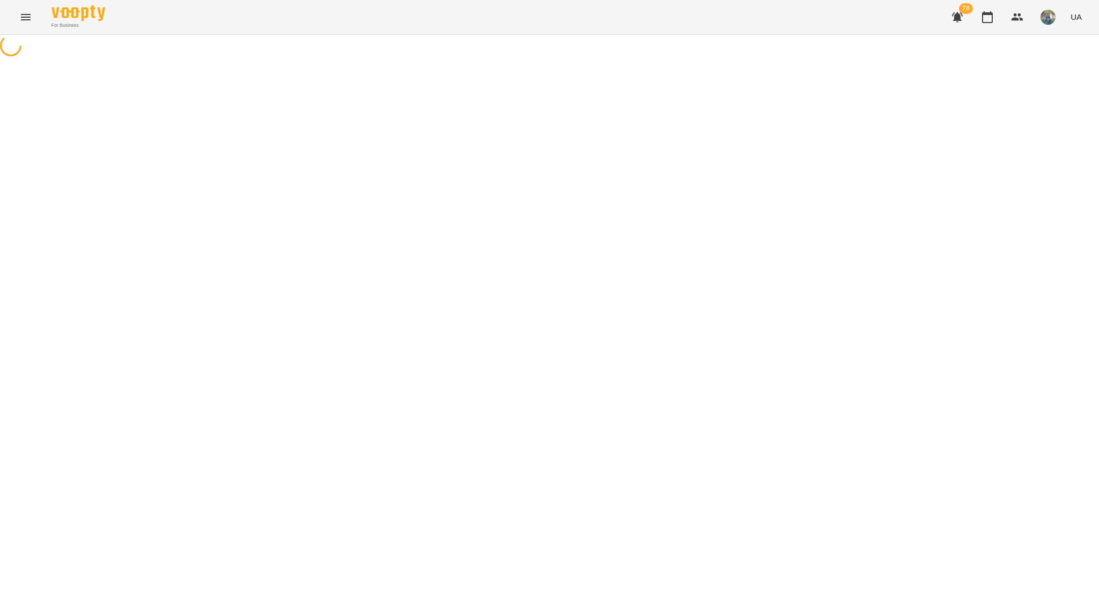
select select "**********"
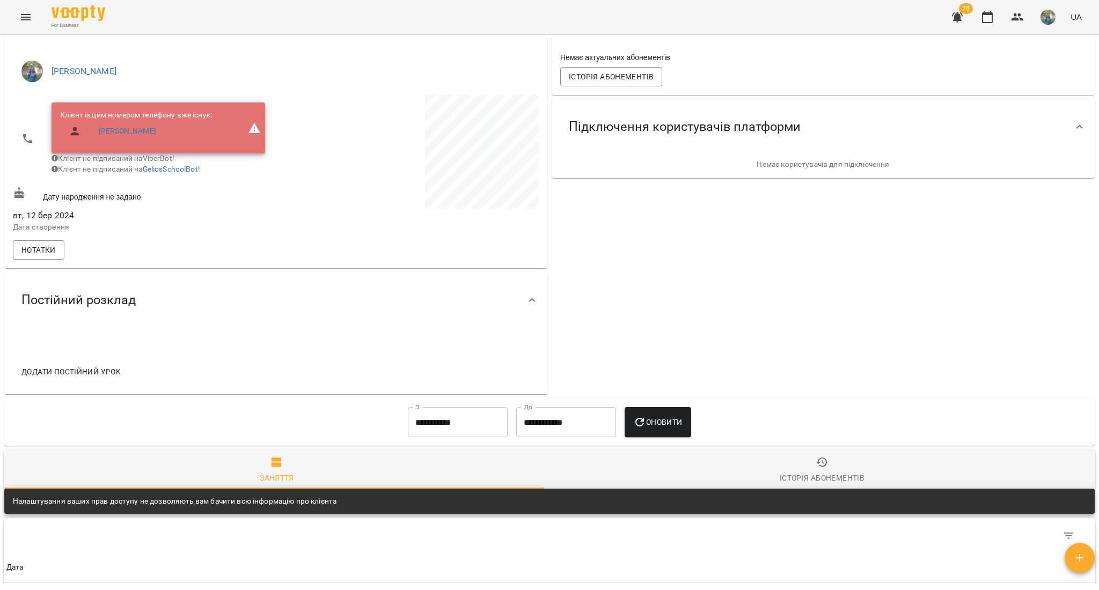
scroll to position [298, 0]
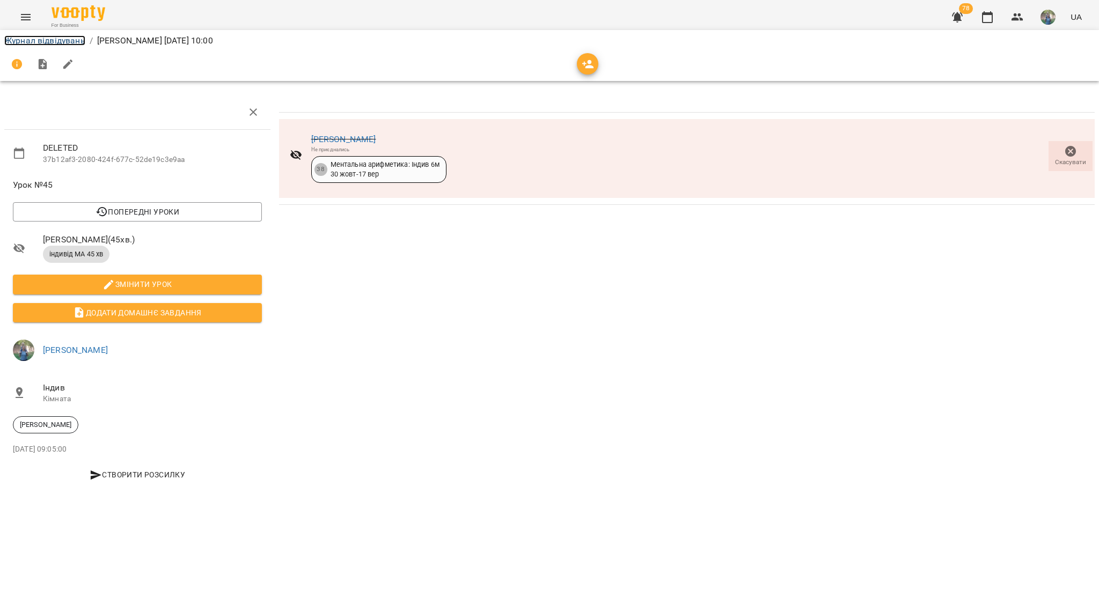
click at [69, 39] on link "Журнал відвідувань" at bounding box center [44, 40] width 81 height 10
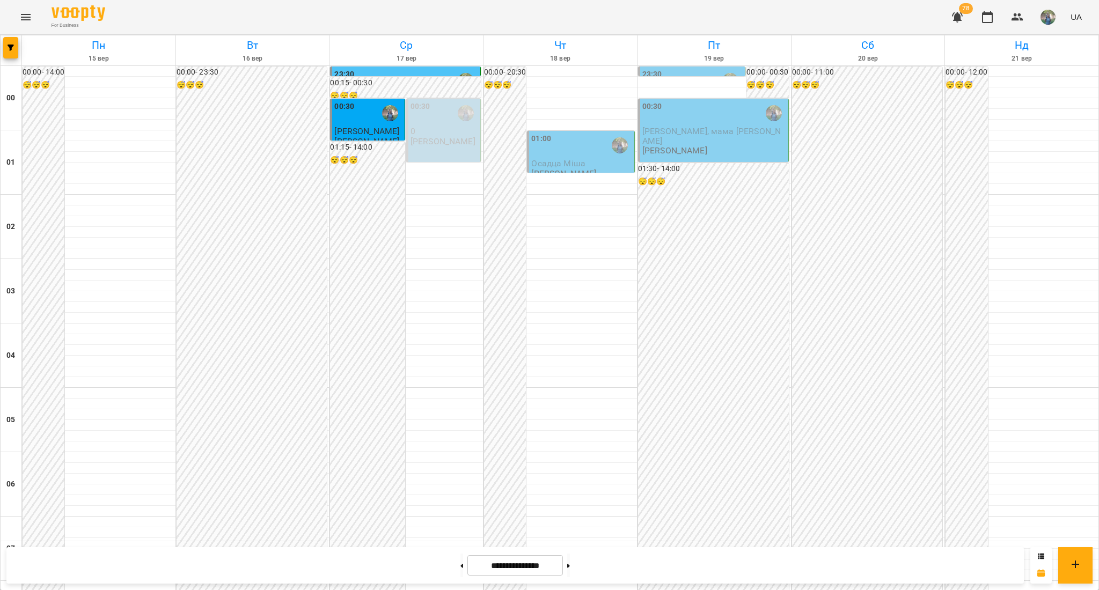
scroll to position [930, 0]
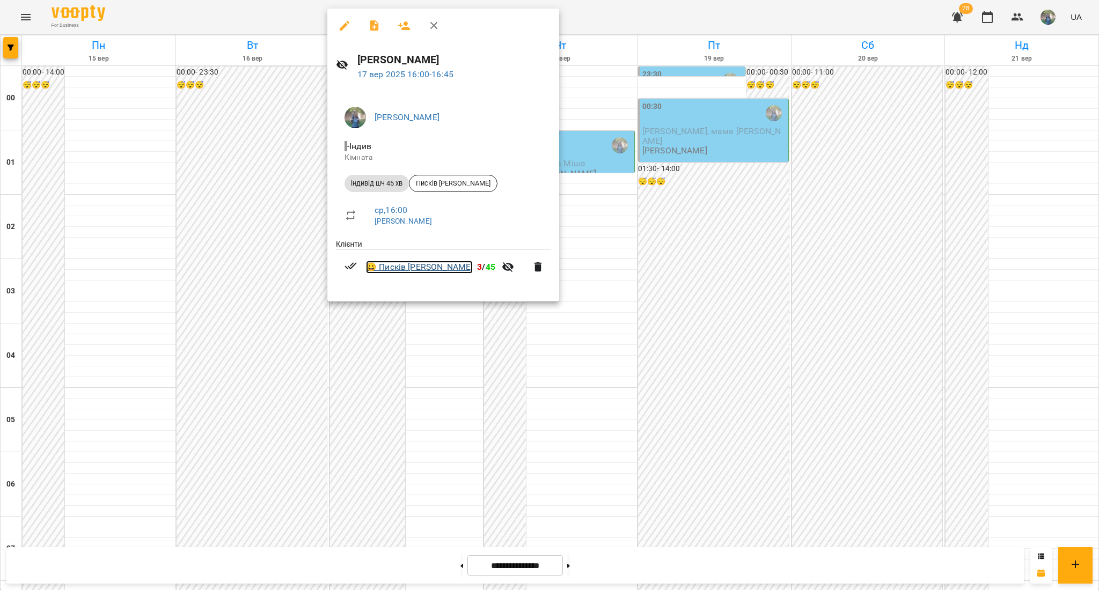
click at [396, 265] on link "😀 Писків Олександр" at bounding box center [419, 267] width 107 height 13
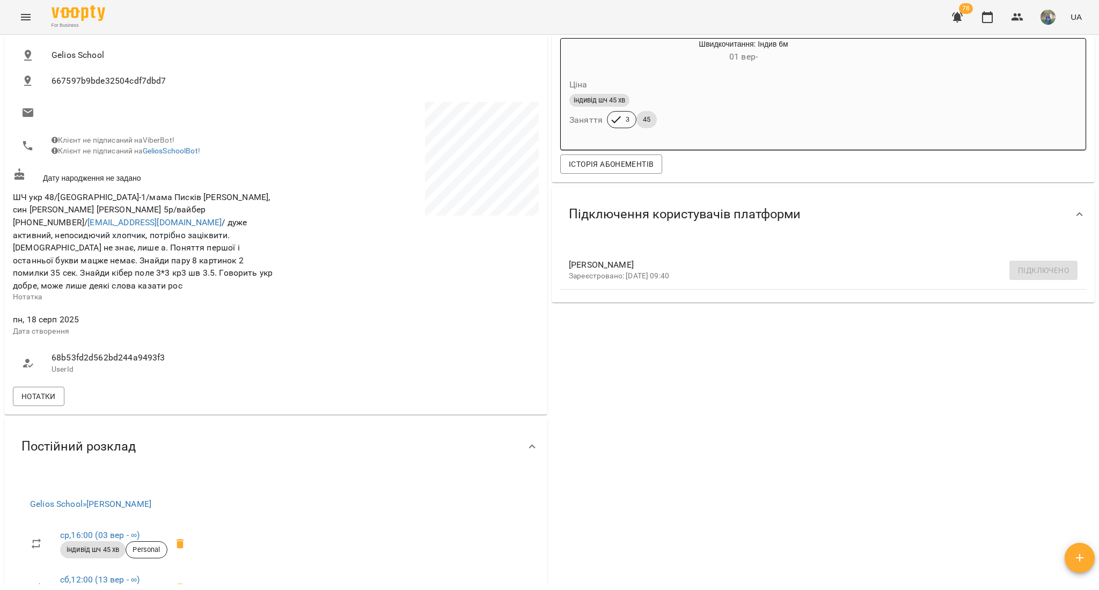
scroll to position [290, 0]
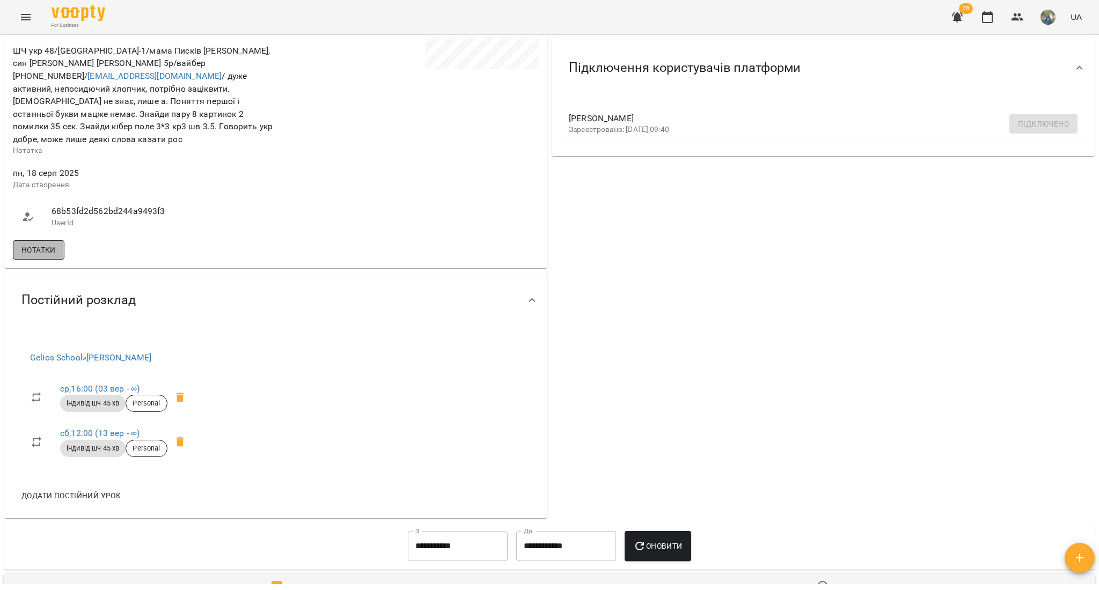
click at [46, 250] on span "Нотатки" at bounding box center [38, 250] width 34 height 13
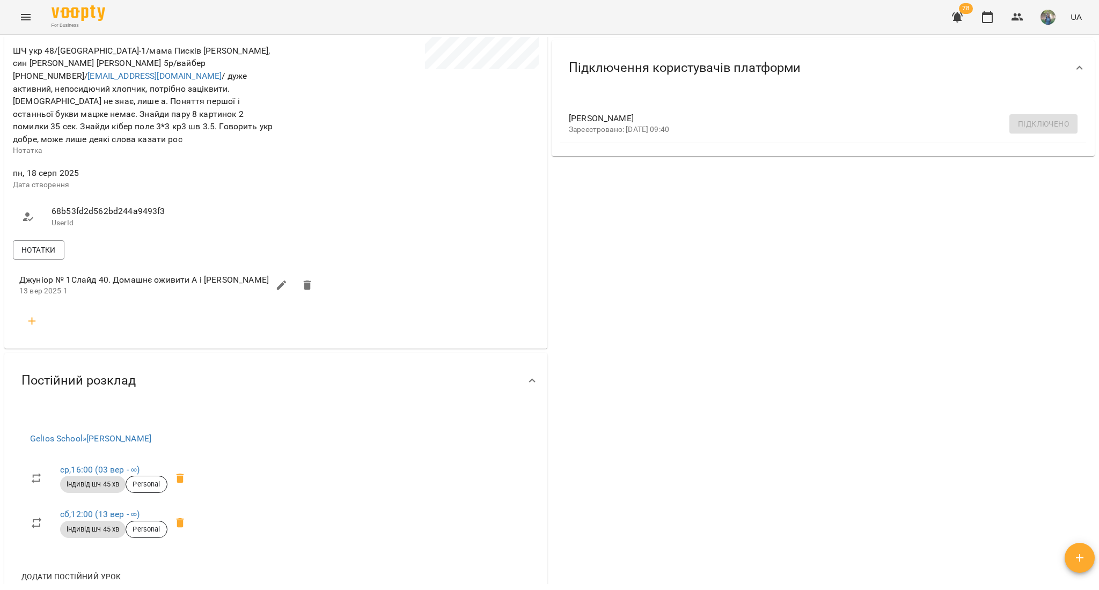
click at [31, 318] on icon "button" at bounding box center [32, 321] width 13 height 13
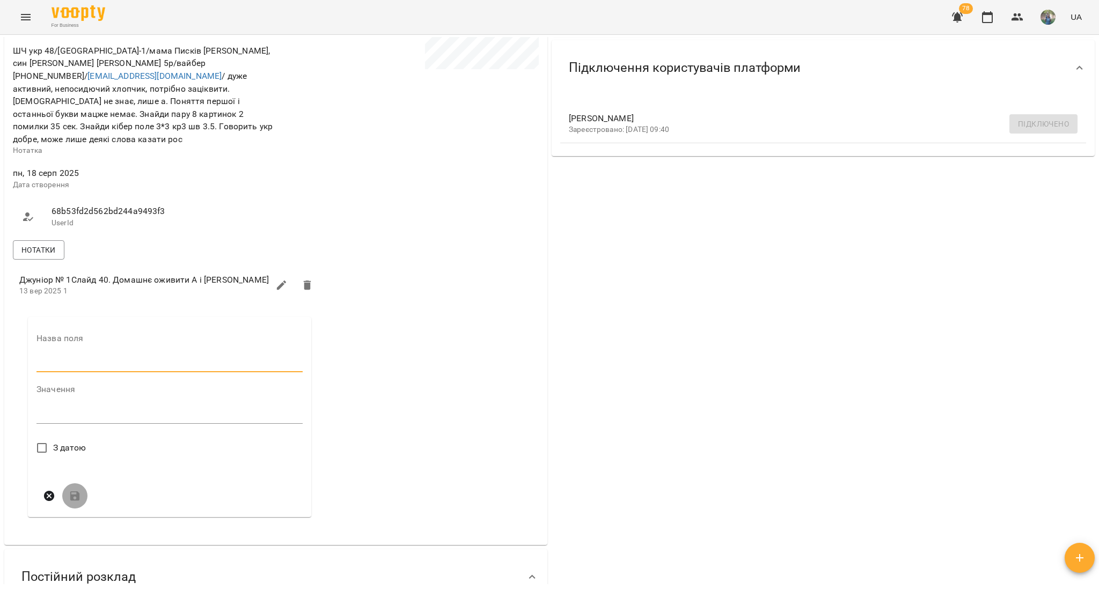
click at [64, 356] on input "text" at bounding box center [169, 364] width 266 height 17
type input "*"
click at [53, 401] on div "Значення * *" at bounding box center [169, 408] width 266 height 47
click at [53, 419] on textarea at bounding box center [169, 419] width 266 height 10
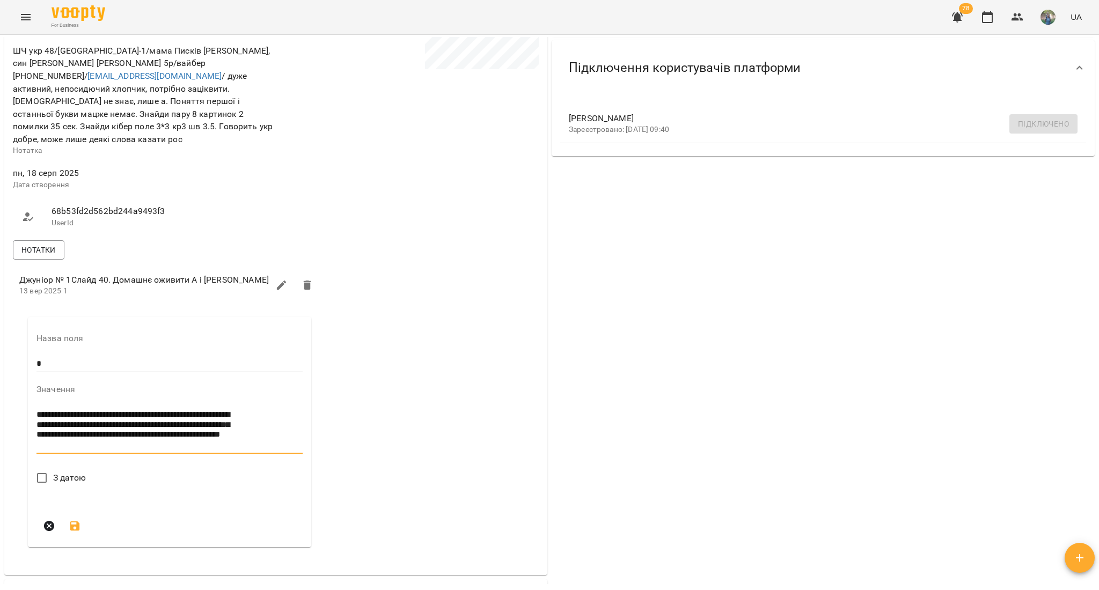
type textarea "**********"
click at [74, 557] on icon "submit" at bounding box center [75, 556] width 13 height 13
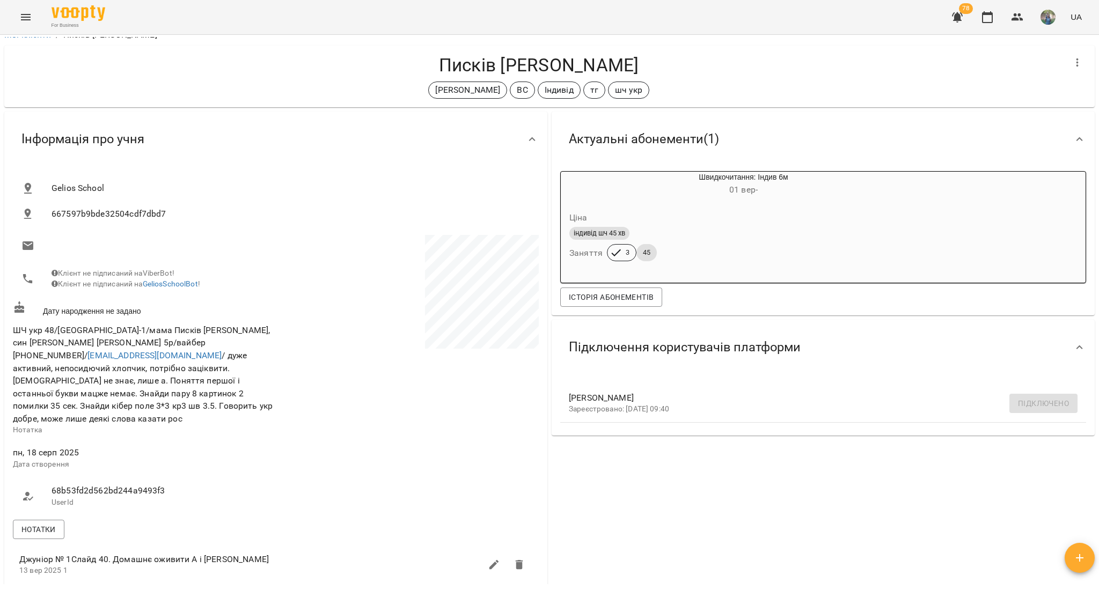
scroll to position [0, 0]
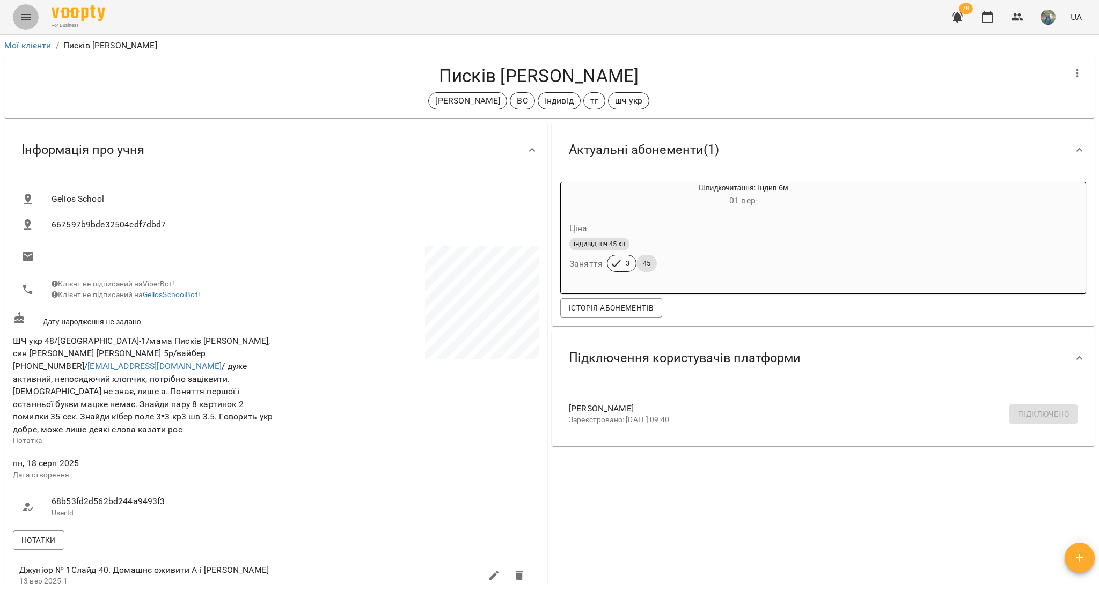
click at [27, 22] on icon "Menu" at bounding box center [25, 17] width 13 height 13
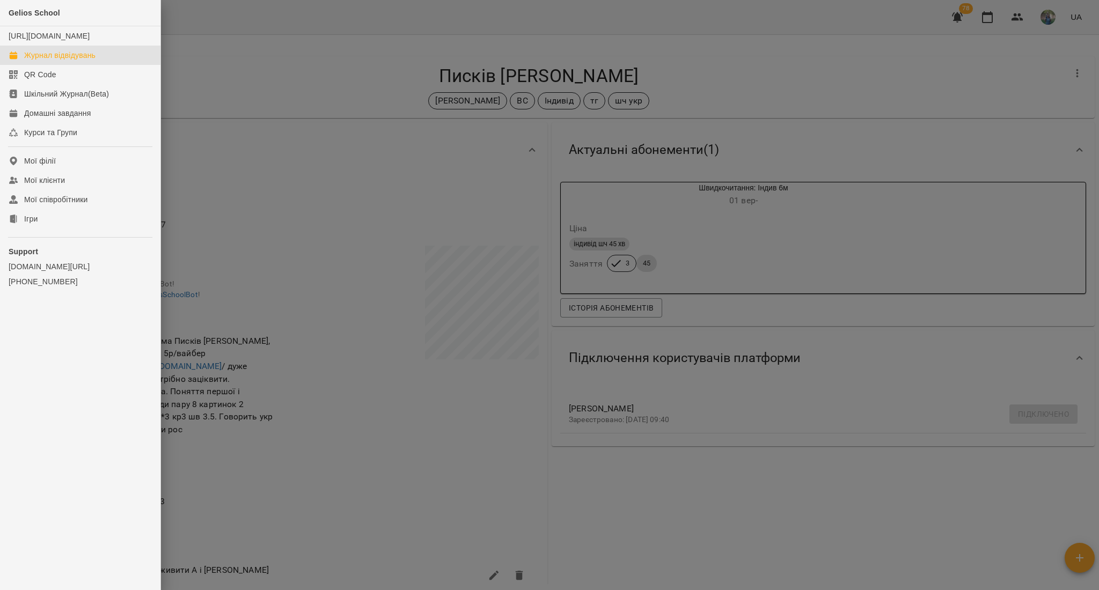
click at [59, 61] on div "Журнал відвідувань" at bounding box center [59, 55] width 71 height 11
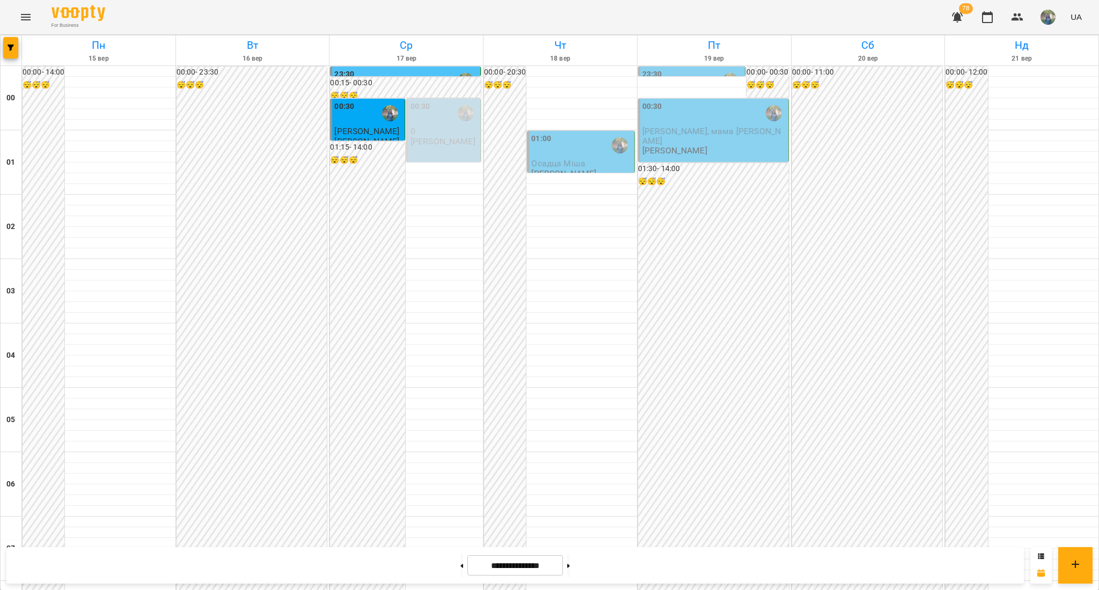
click at [697, 127] on span "[PERSON_NAME], мама [PERSON_NAME]" at bounding box center [711, 135] width 138 height 19
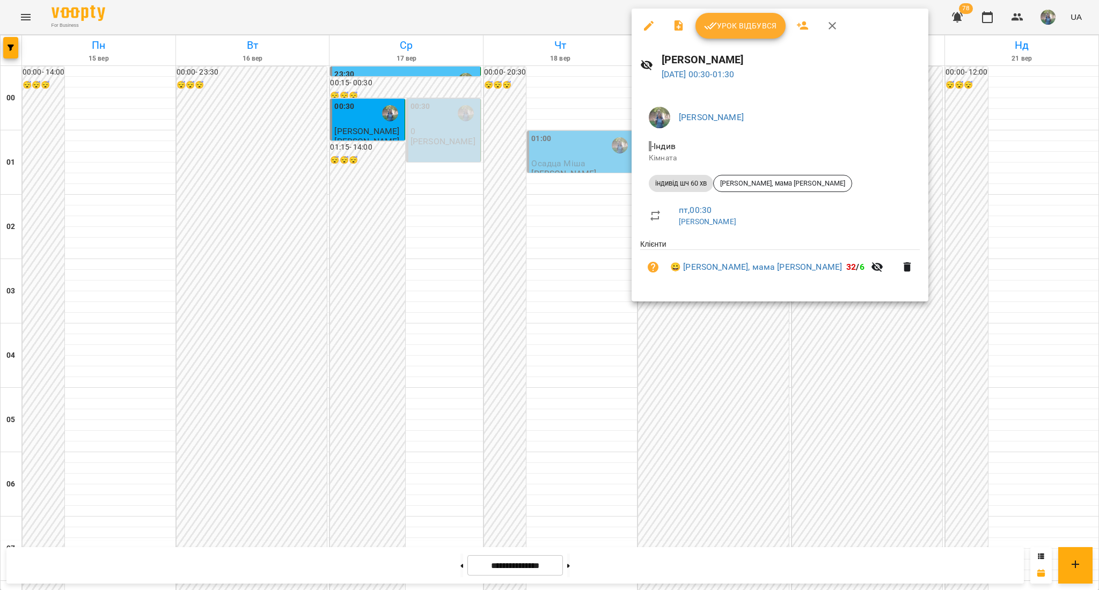
click at [588, 234] on div at bounding box center [549, 295] width 1099 height 590
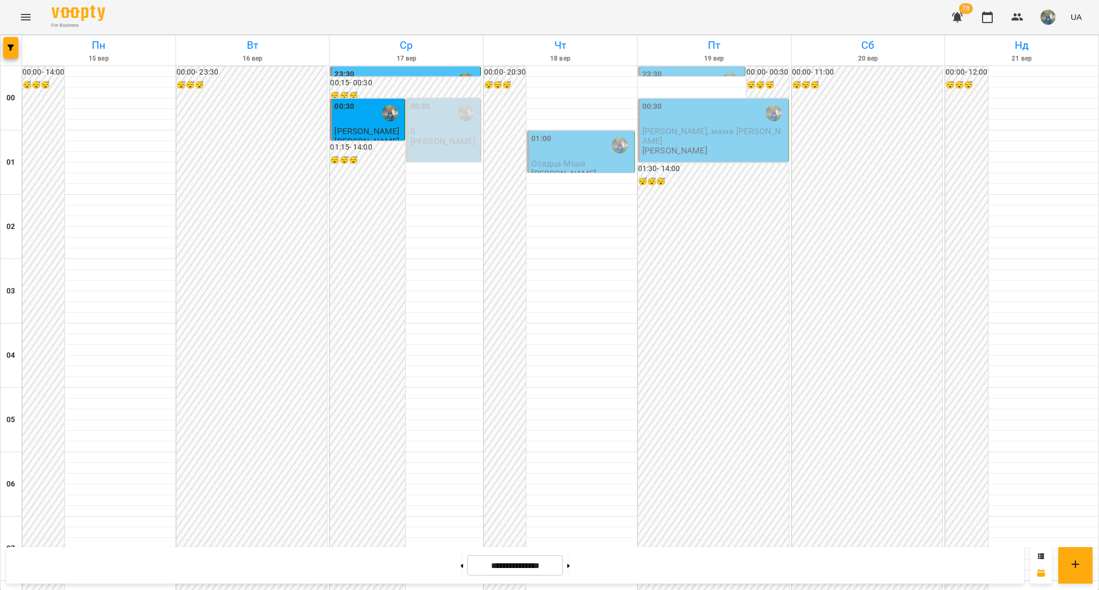
click at [682, 135] on span "[PERSON_NAME], мама [PERSON_NAME]" at bounding box center [711, 135] width 138 height 19
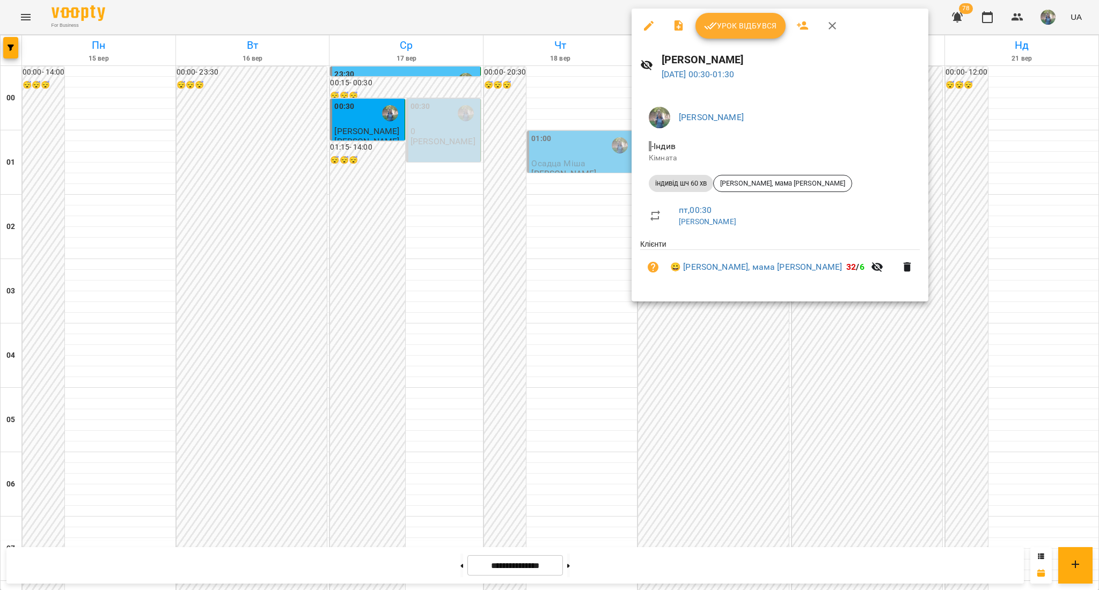
click at [566, 312] on div at bounding box center [549, 295] width 1099 height 590
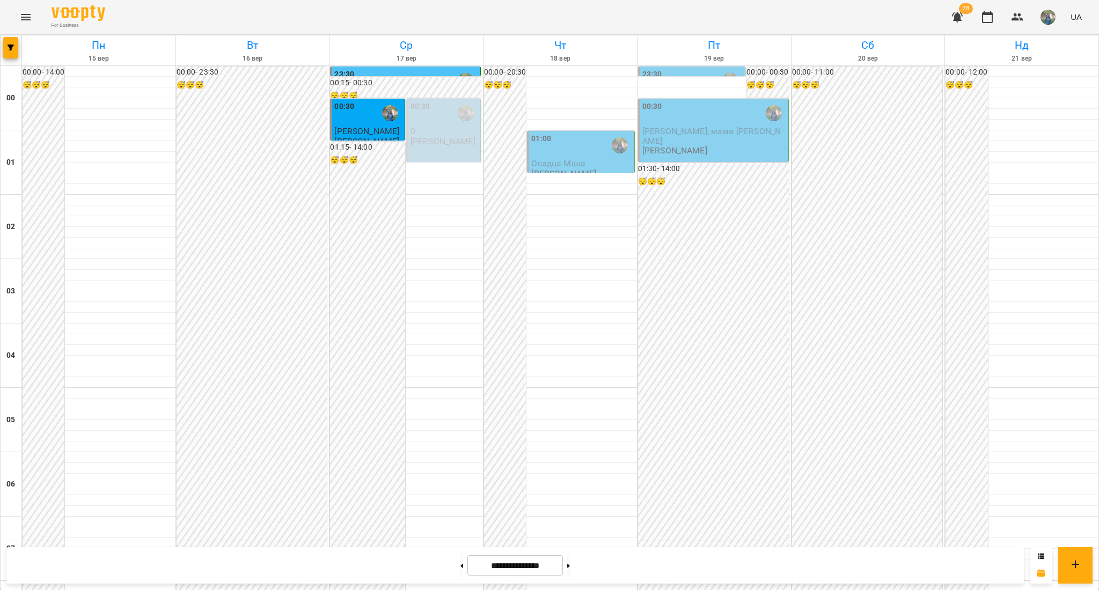
scroll to position [572, 0]
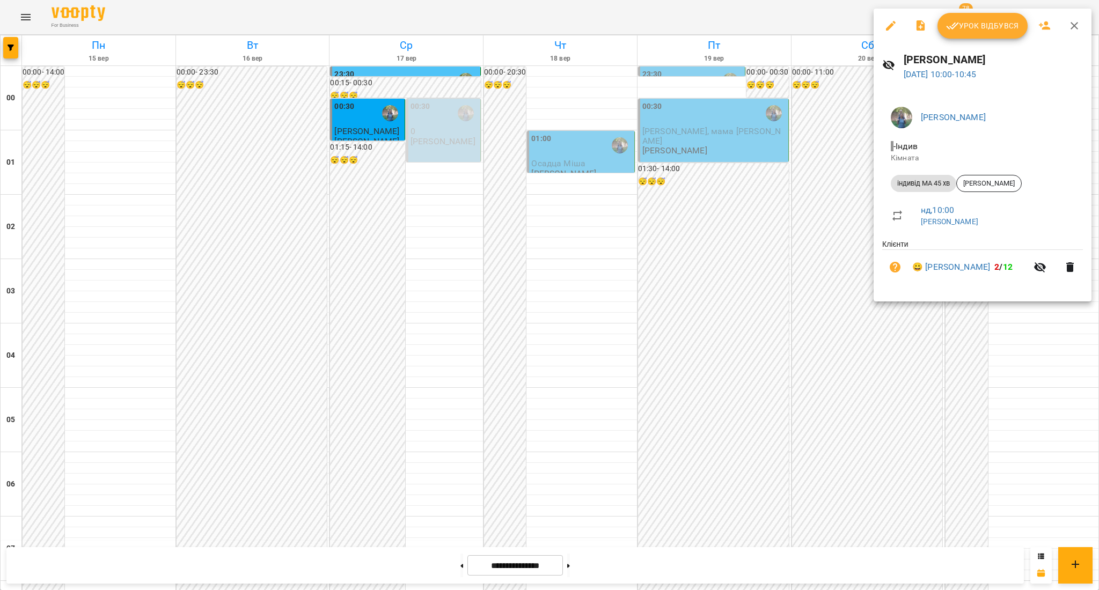
click at [575, 235] on div at bounding box center [549, 295] width 1099 height 590
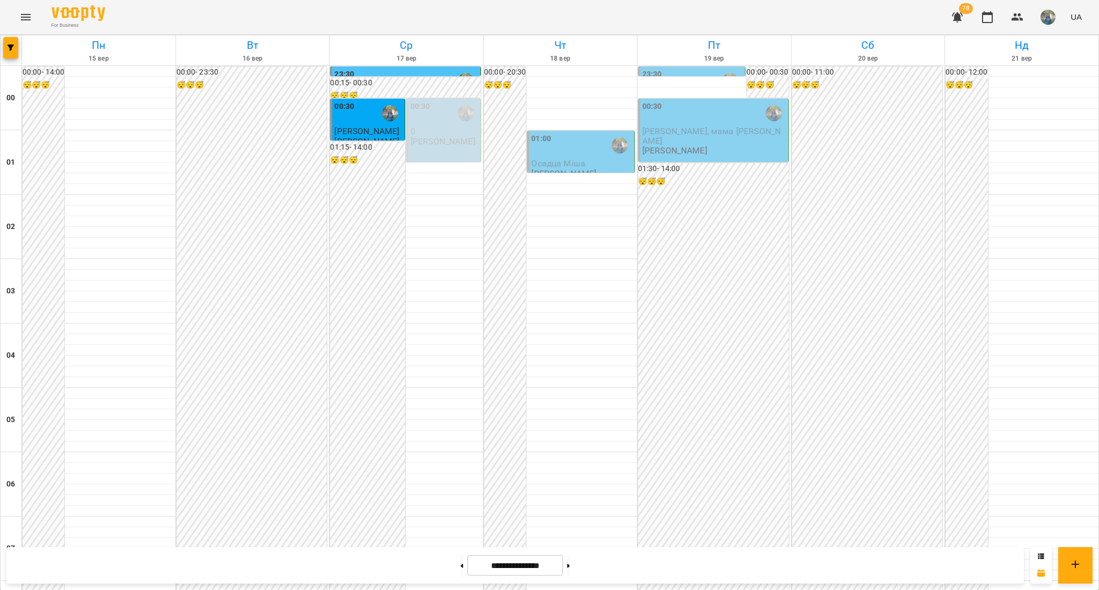
scroll to position [930, 0]
